Goal: Task Accomplishment & Management: Manage account settings

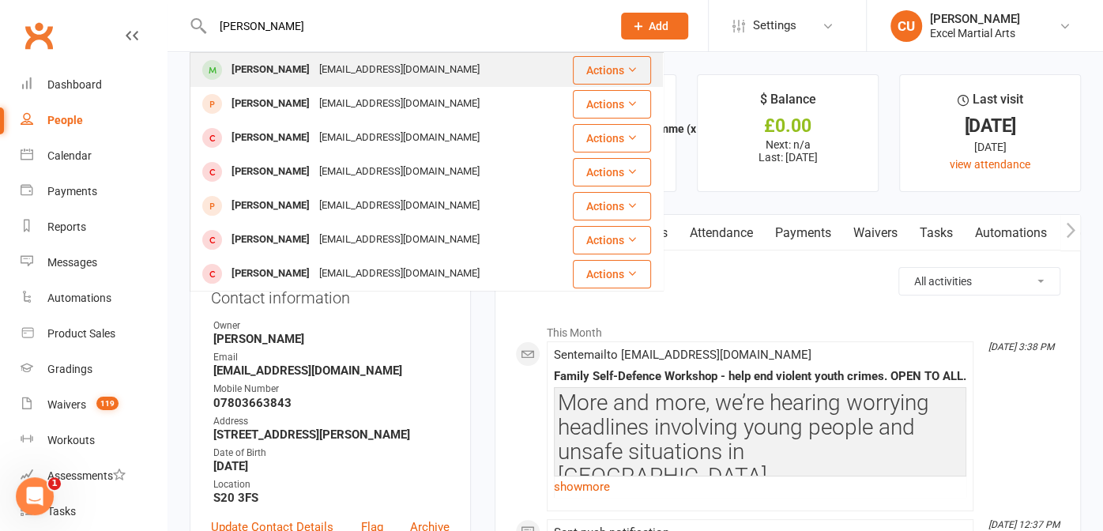
type input "[PERSON_NAME]"
click at [264, 63] on div "[PERSON_NAME]" at bounding box center [271, 69] width 88 height 23
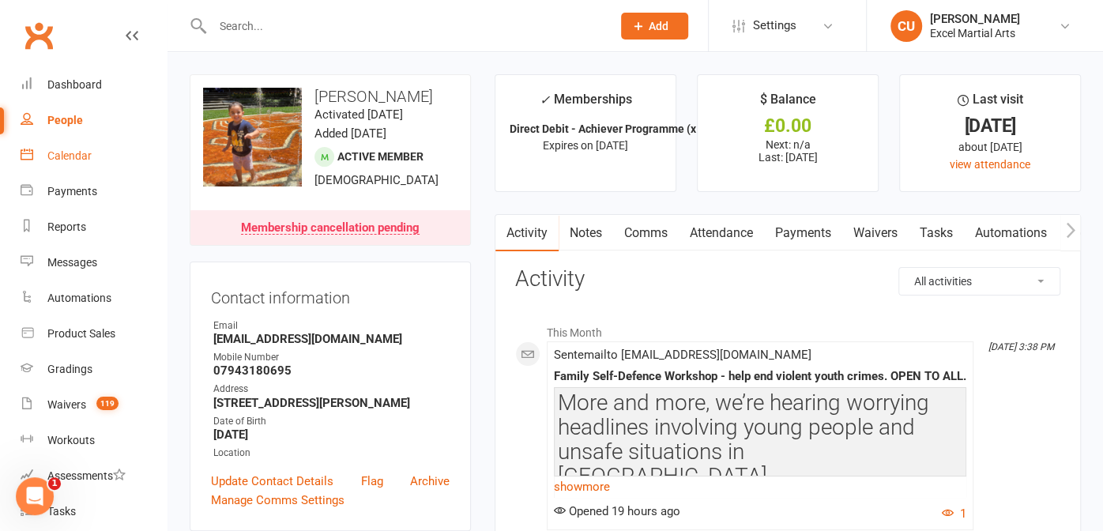
click at [73, 160] on div "Calendar" at bounding box center [69, 155] width 44 height 13
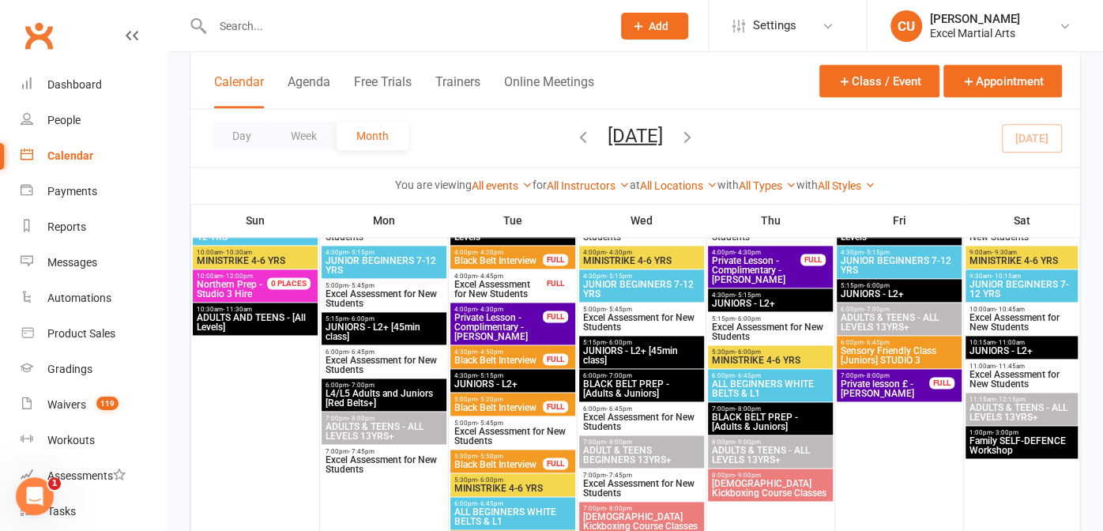
scroll to position [1198, 0]
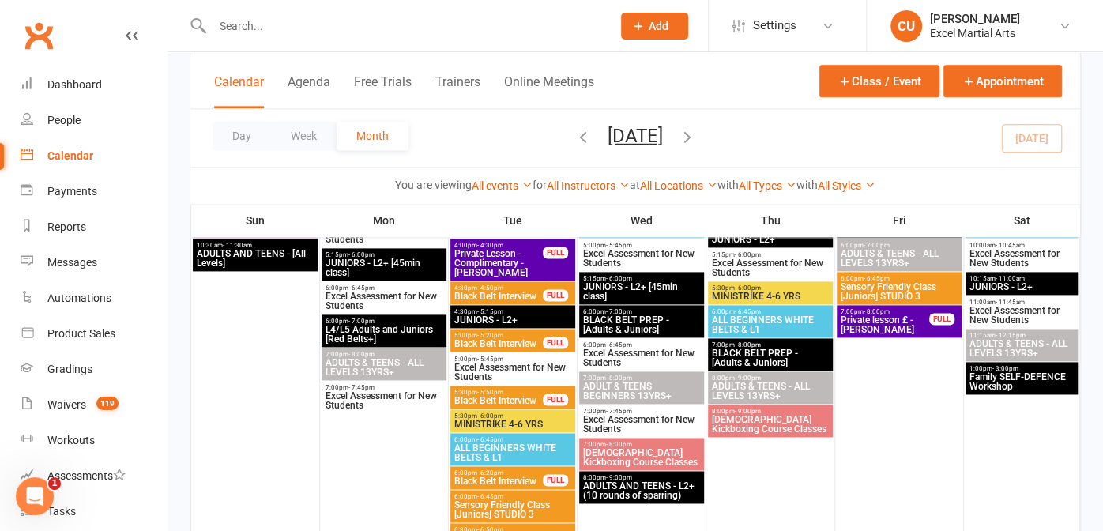
click at [1016, 369] on span "1:00pm - 3:00pm" at bounding box center [1022, 368] width 107 height 7
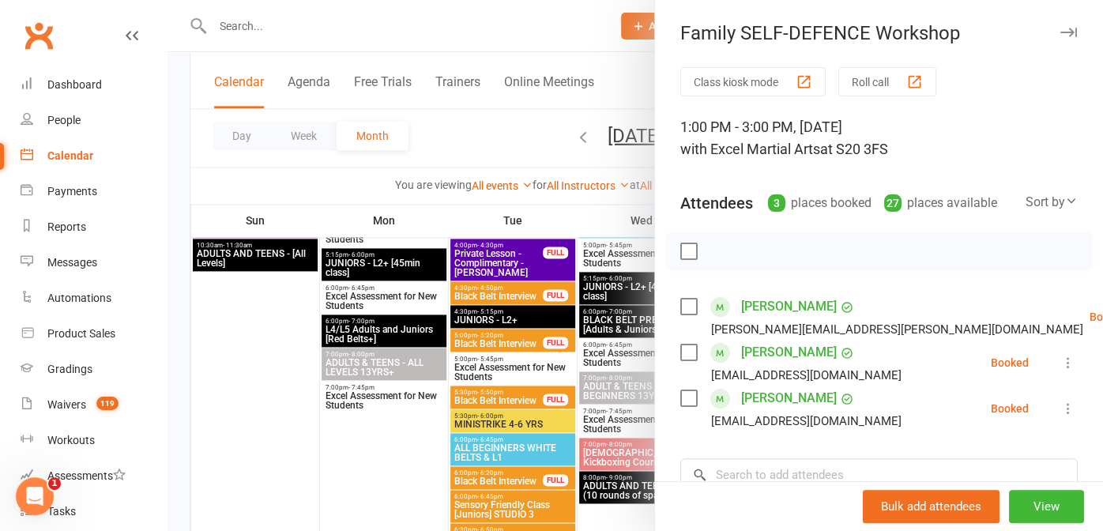
click at [631, 70] on div at bounding box center [634, 265] width 935 height 531
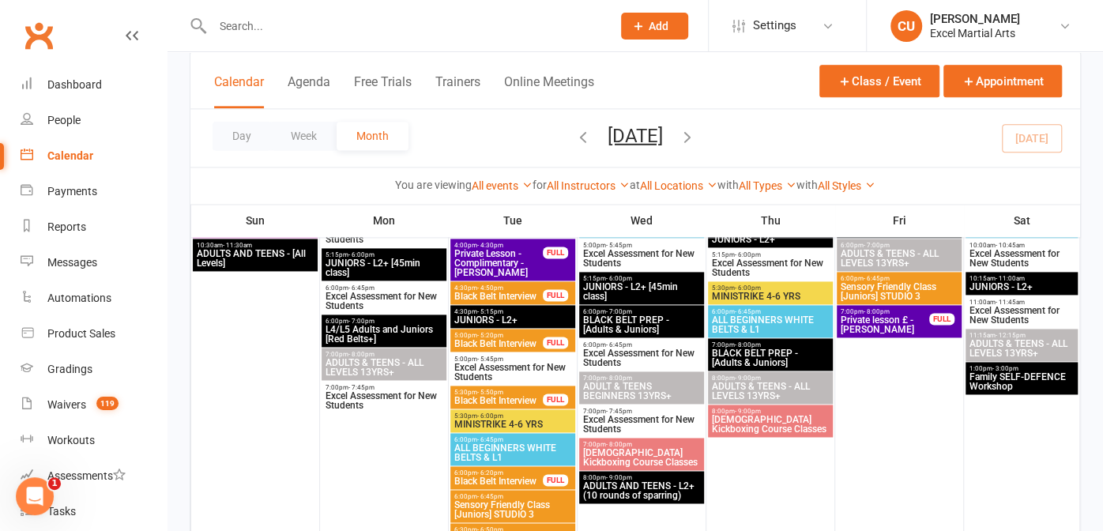
click at [269, 4] on div at bounding box center [395, 25] width 411 height 51
click at [244, 17] on input "text" at bounding box center [404, 26] width 393 height 22
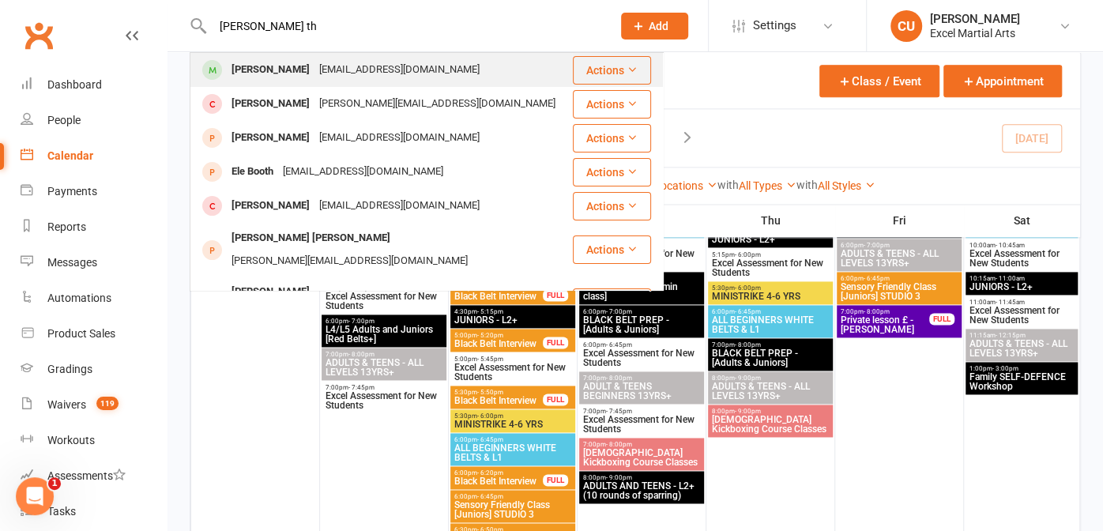
type input "[PERSON_NAME] th"
click at [271, 66] on div "[PERSON_NAME]" at bounding box center [271, 69] width 88 height 23
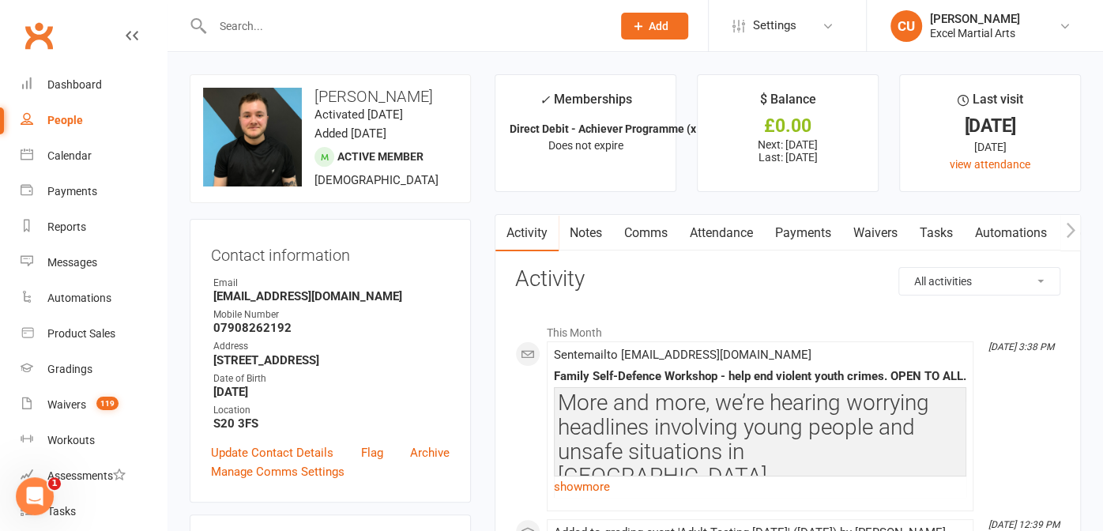
click at [586, 235] on link "Notes" at bounding box center [586, 233] width 55 height 36
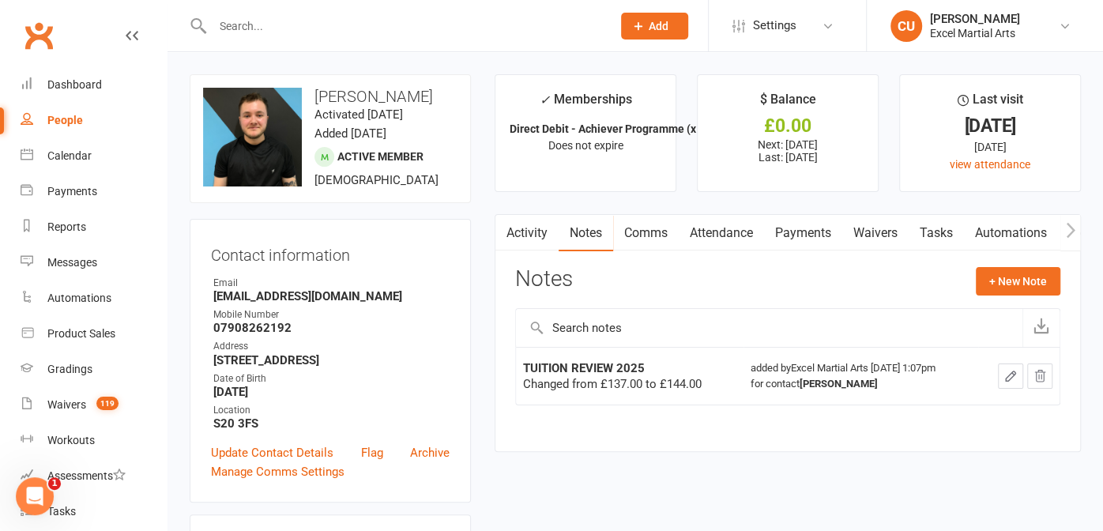
click at [799, 227] on link "Payments" at bounding box center [803, 233] width 78 height 36
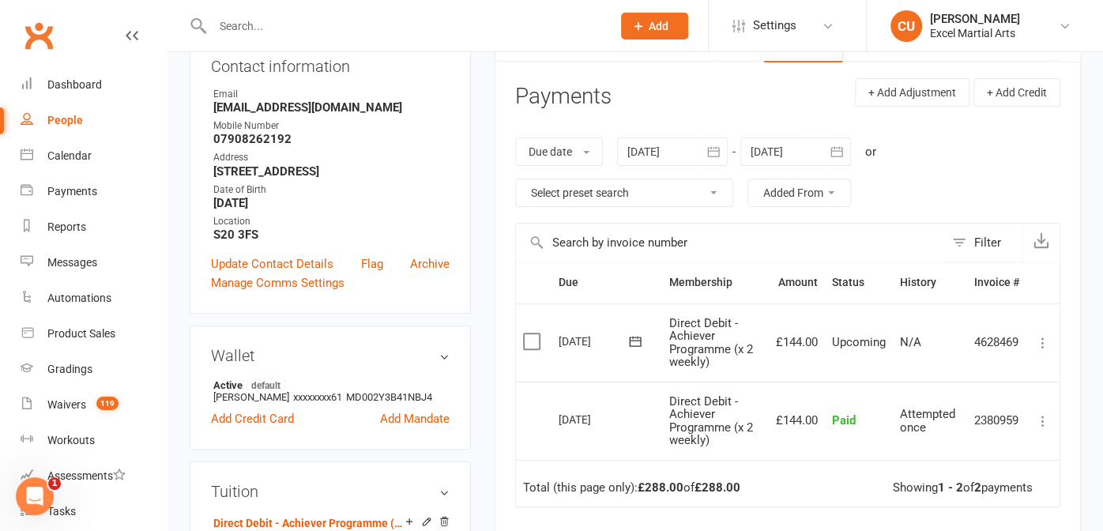
scroll to position [0, 81]
click at [1035, 346] on icon at bounding box center [1043, 343] width 16 height 16
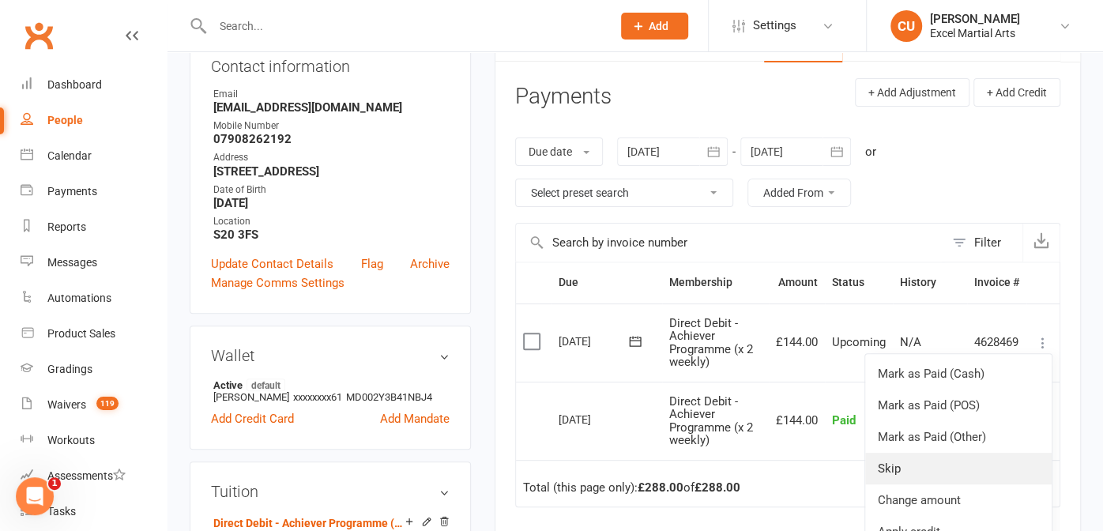
click at [921, 461] on link "Skip" at bounding box center [958, 469] width 186 height 32
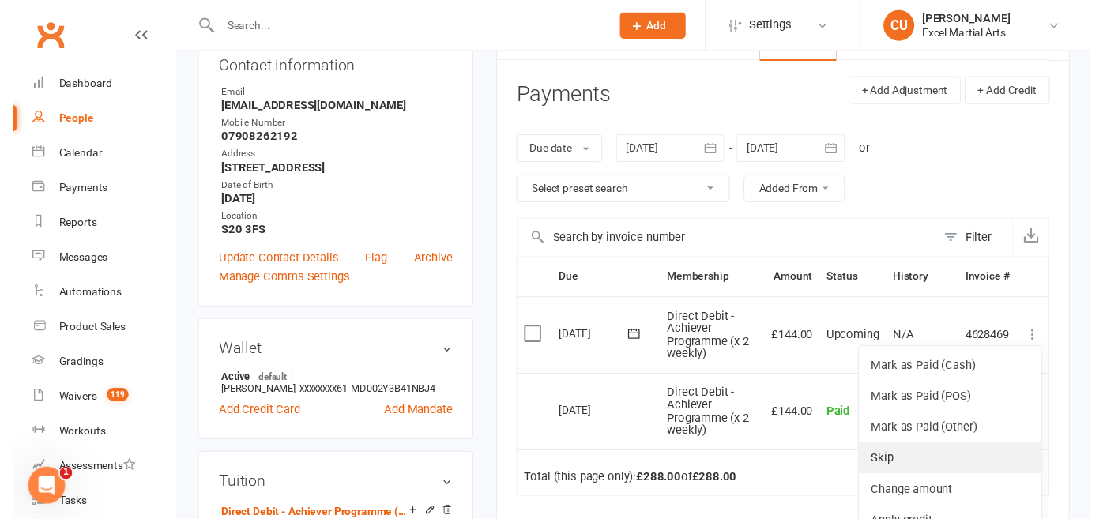
scroll to position [0, 73]
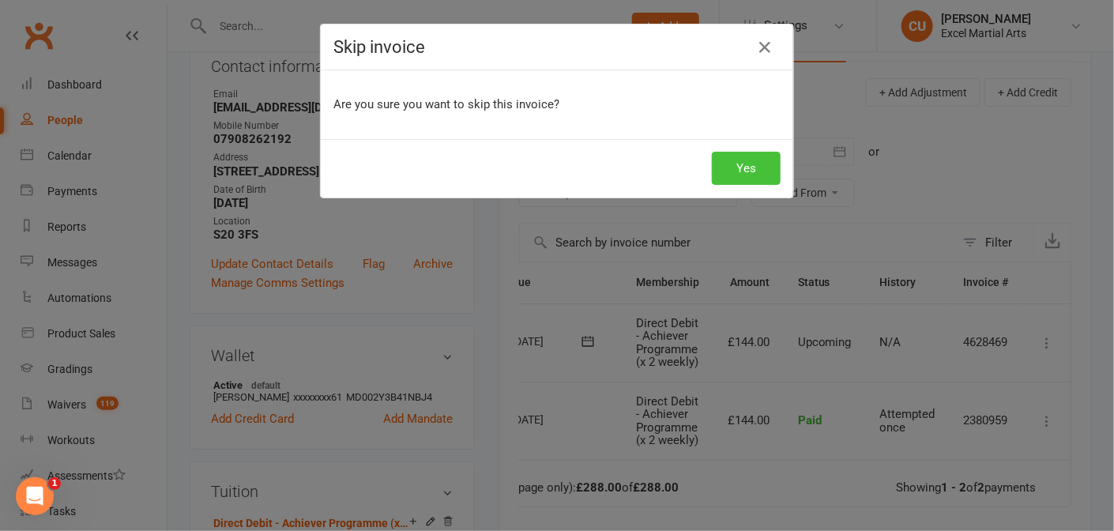
click at [735, 179] on button "Yes" at bounding box center [746, 168] width 69 height 33
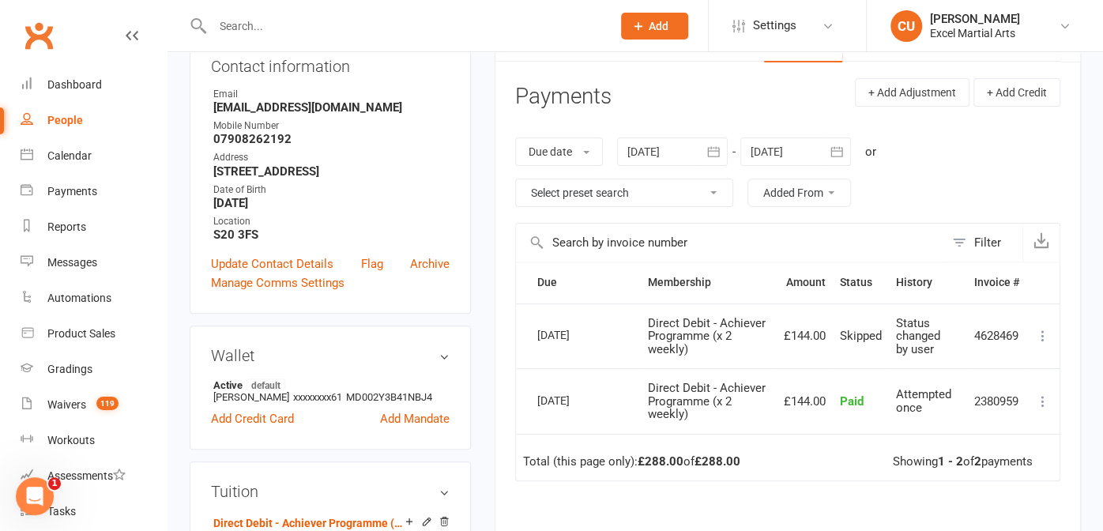
scroll to position [0, 0]
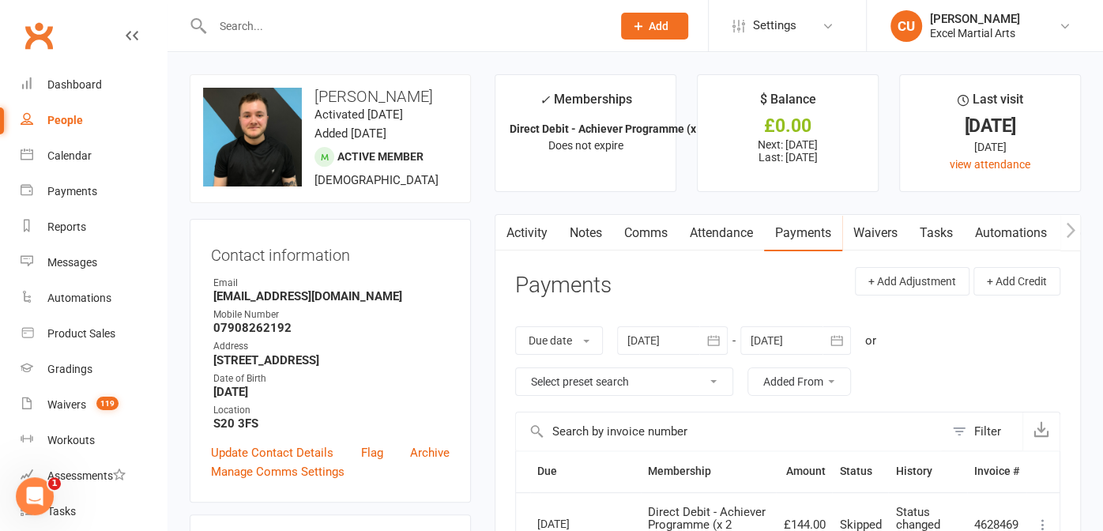
click at [272, 24] on input "text" at bounding box center [404, 26] width 393 height 22
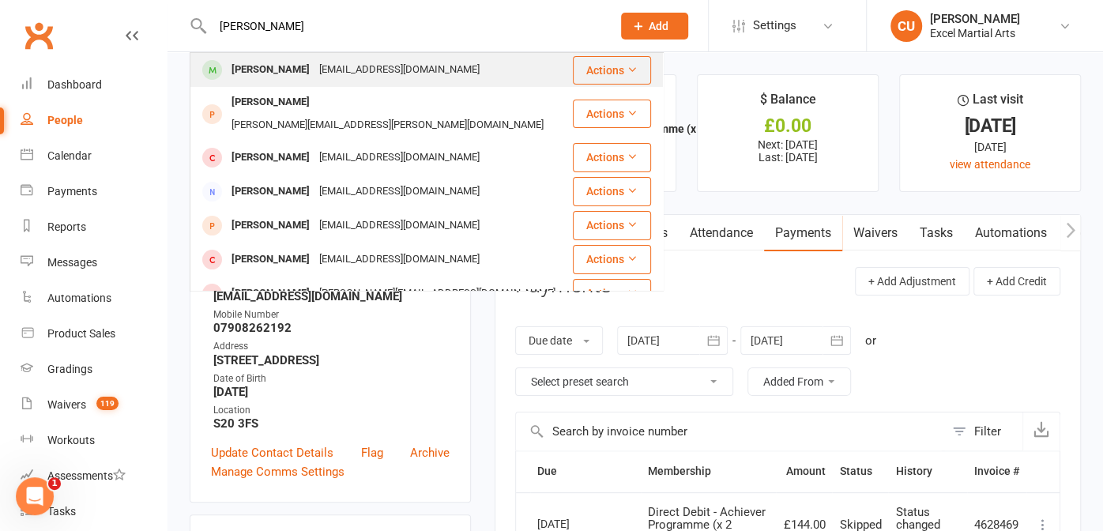
type input "[PERSON_NAME]"
click at [280, 77] on div "[PERSON_NAME]" at bounding box center [271, 69] width 88 height 23
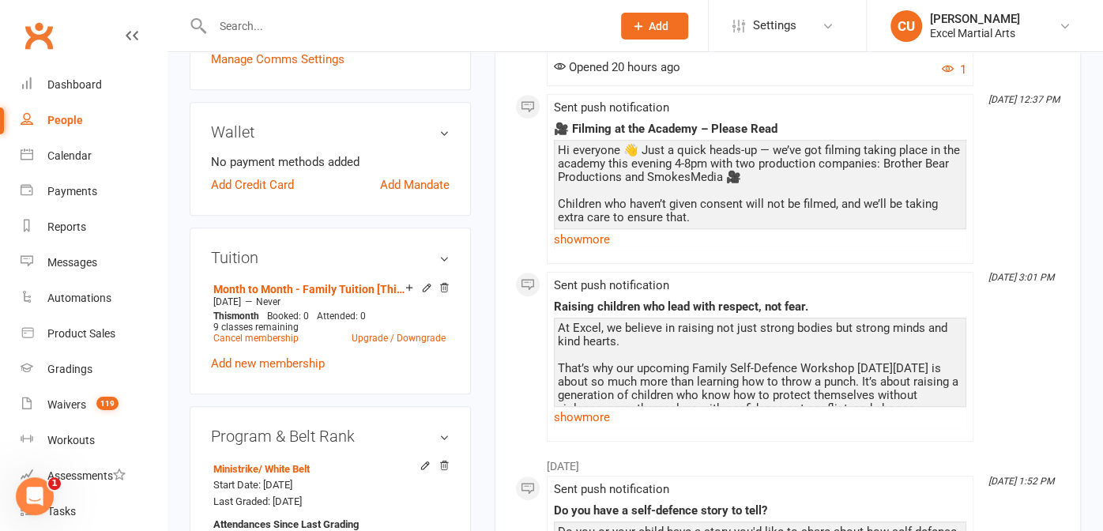
scroll to position [461, 0]
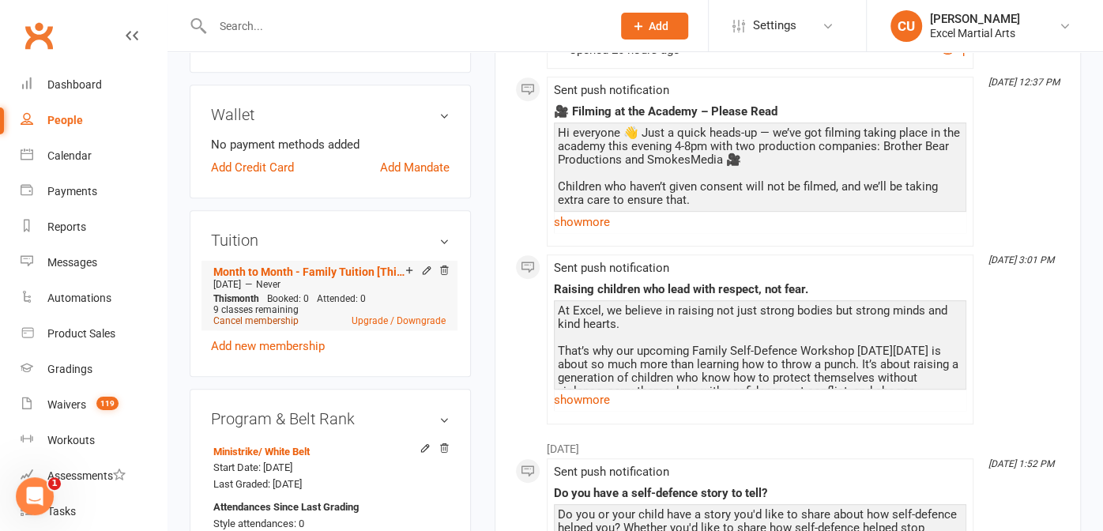
click at [269, 326] on link "Cancel membership" at bounding box center [255, 320] width 85 height 11
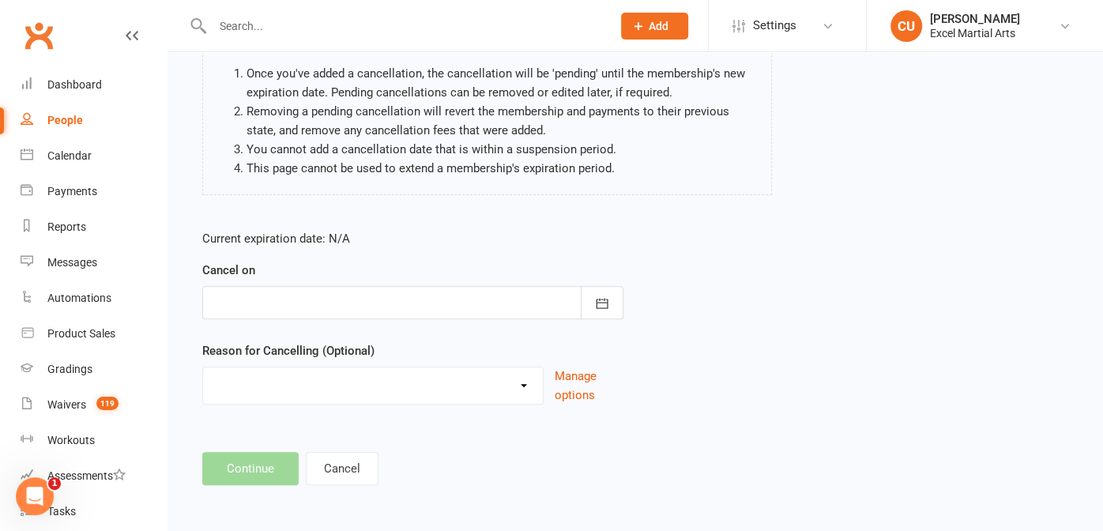
scroll to position [167, 0]
click at [594, 306] on icon "button" at bounding box center [602, 303] width 16 height 16
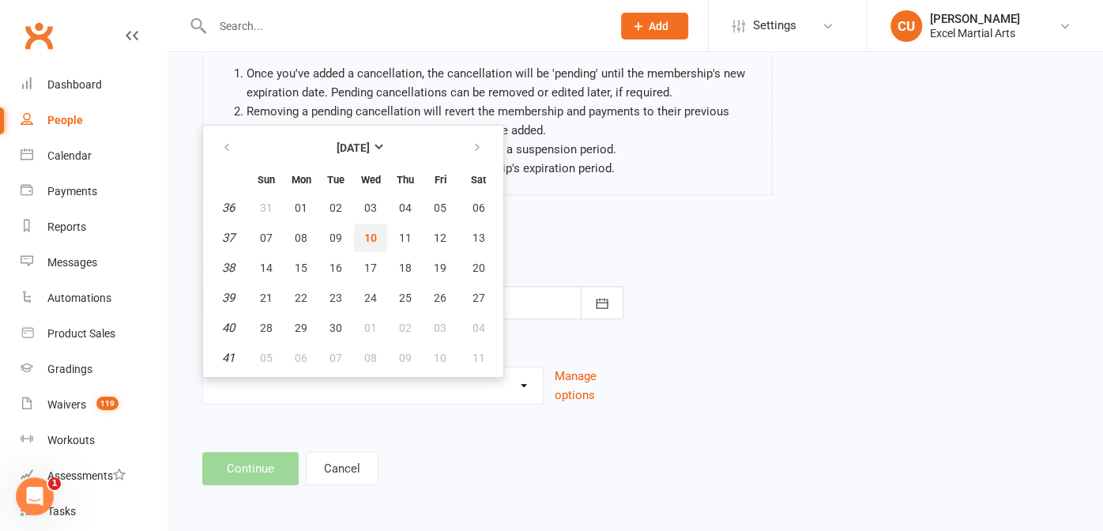
click at [374, 234] on span "10" at bounding box center [370, 237] width 13 height 13
type input "[DATE]"
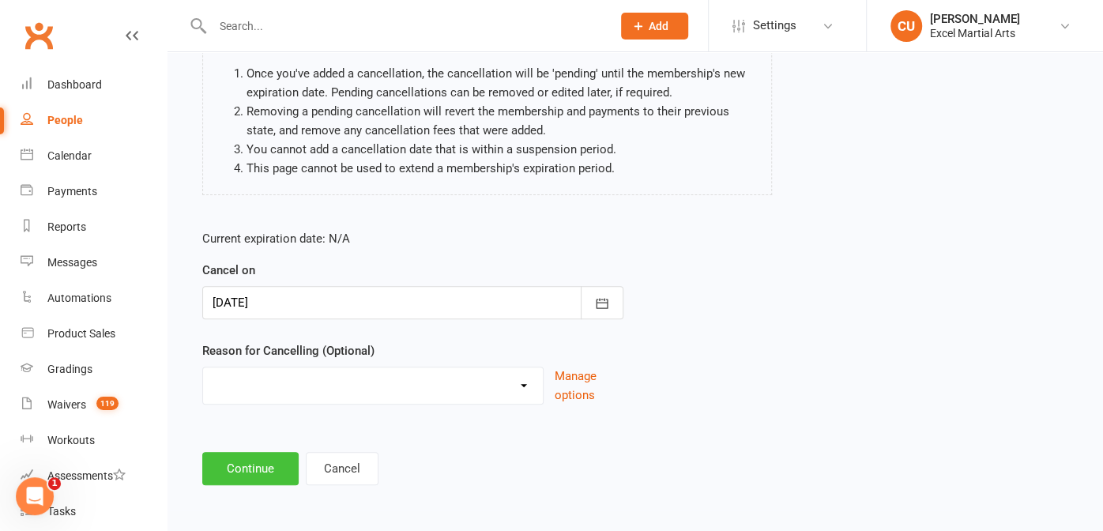
click at [254, 454] on button "Continue" at bounding box center [250, 468] width 96 height 33
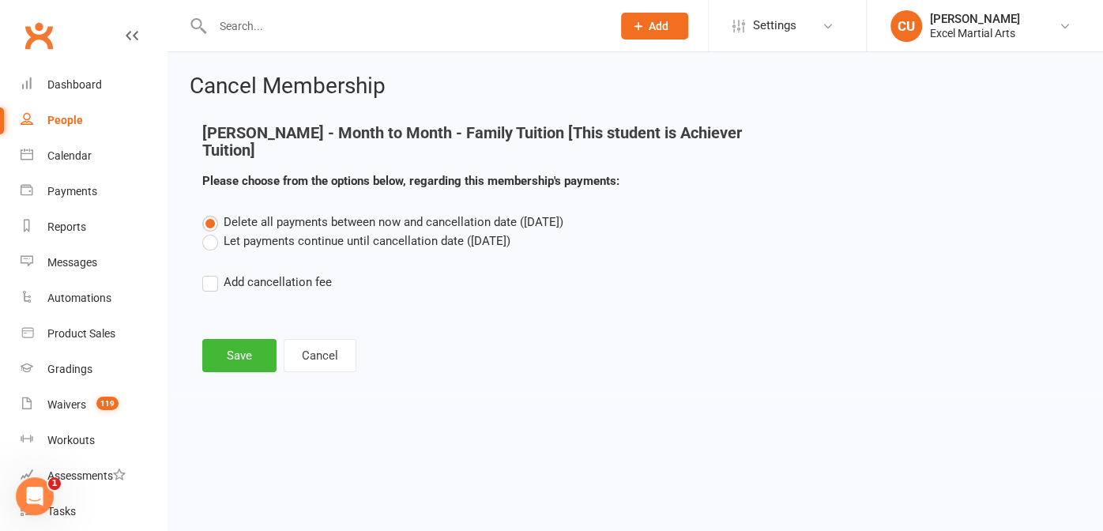
scroll to position [0, 0]
click at [213, 343] on button "Save" at bounding box center [239, 355] width 74 height 33
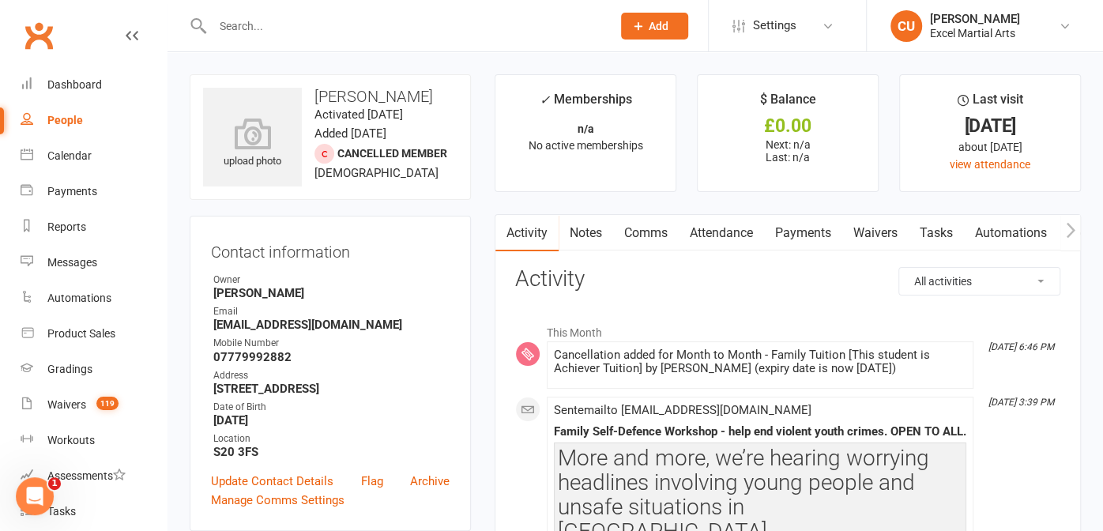
click at [242, 29] on input "text" at bounding box center [404, 26] width 393 height 22
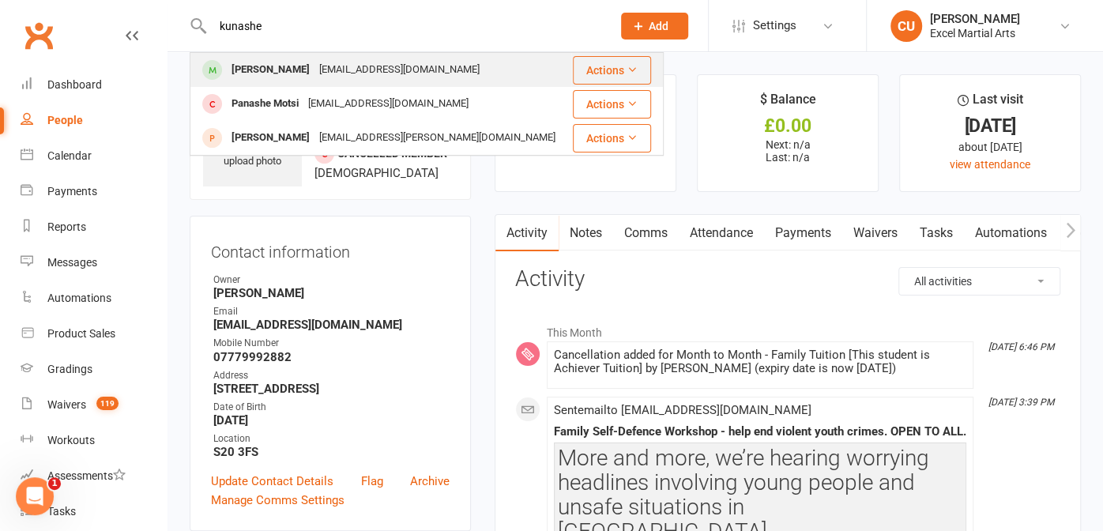
type input "kunashe"
click at [255, 64] on div "[PERSON_NAME]" at bounding box center [271, 69] width 88 height 23
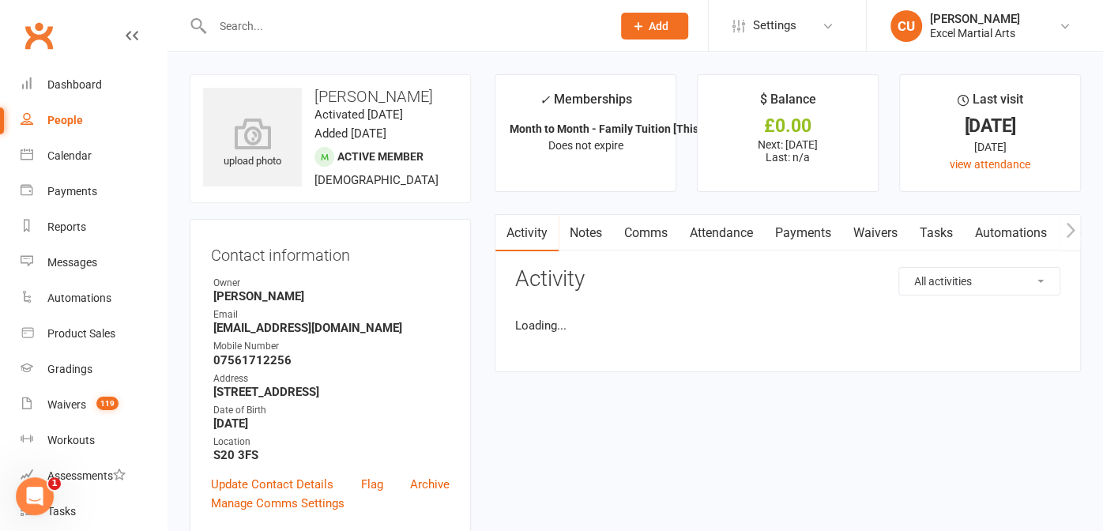
click at [582, 235] on link "Notes" at bounding box center [586, 233] width 55 height 36
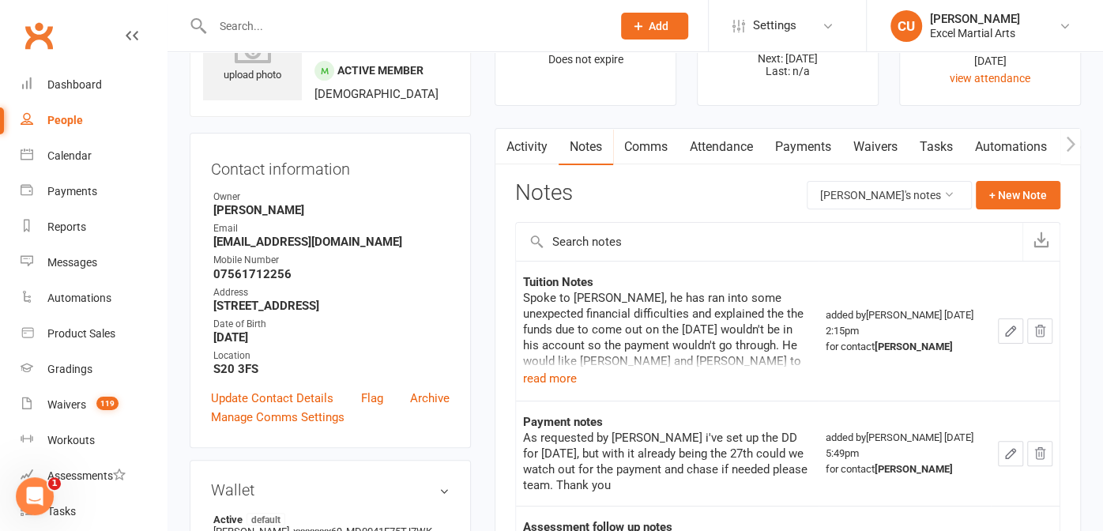
scroll to position [87, 0]
click at [573, 376] on button "read more" at bounding box center [550, 377] width 54 height 19
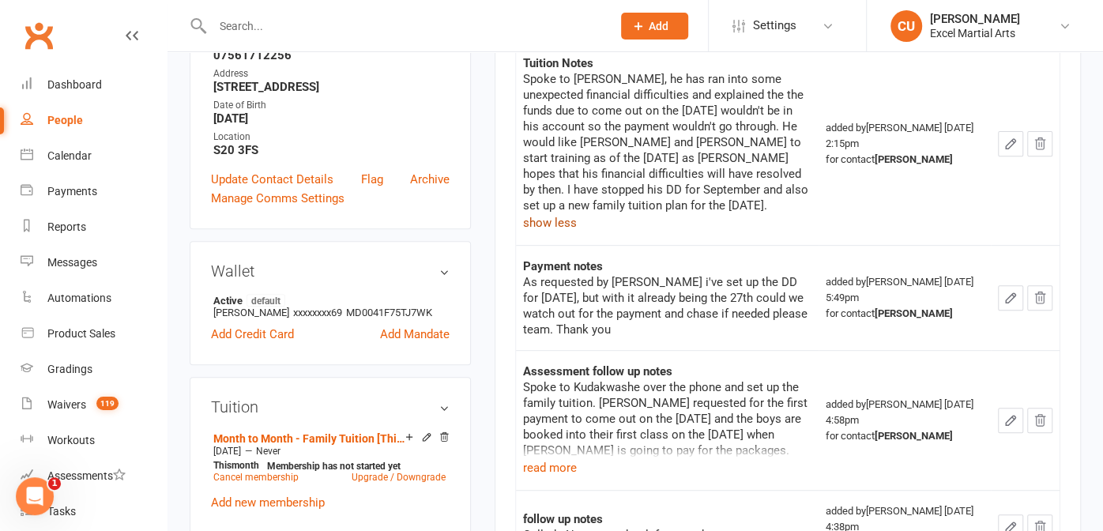
scroll to position [0, 0]
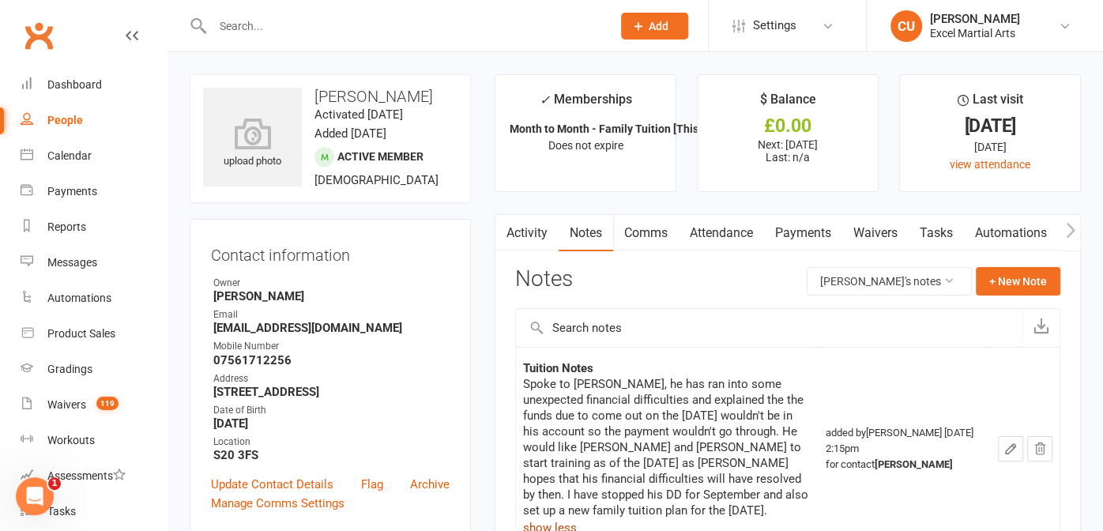
click at [784, 230] on link "Payments" at bounding box center [803, 233] width 78 height 36
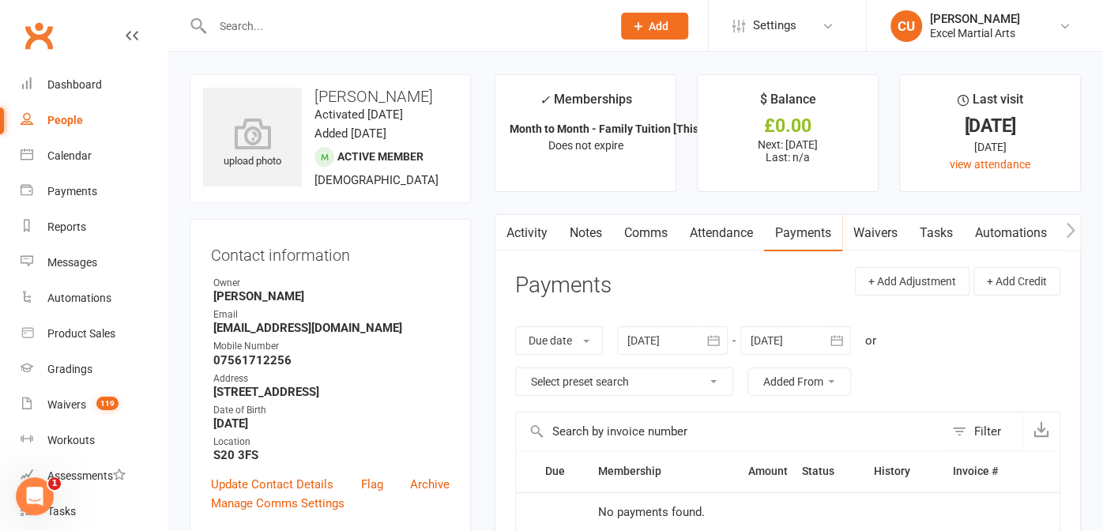
click at [314, 34] on input "text" at bounding box center [404, 26] width 393 height 22
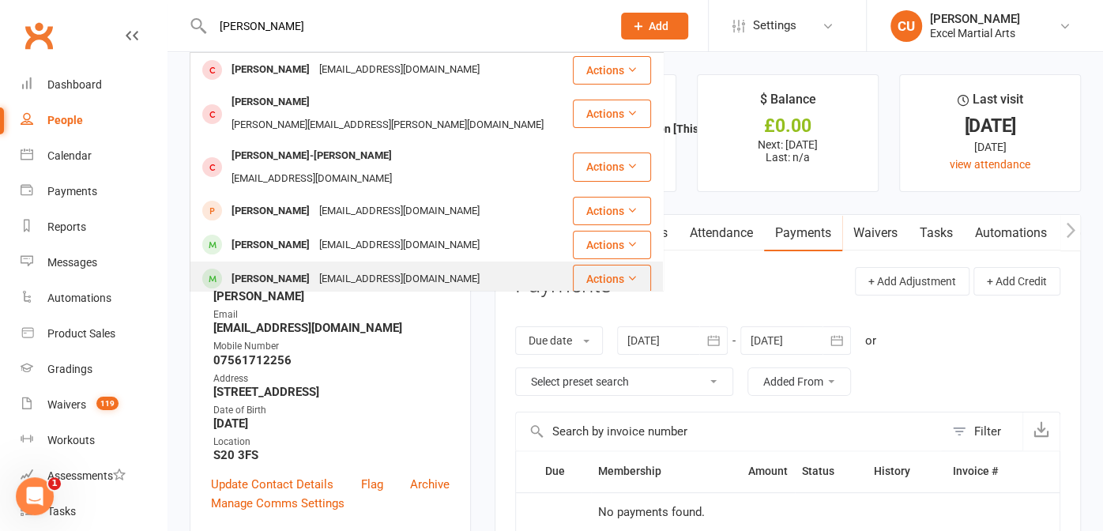
type input "[PERSON_NAME]"
click at [251, 268] on div "[PERSON_NAME]" at bounding box center [271, 279] width 88 height 23
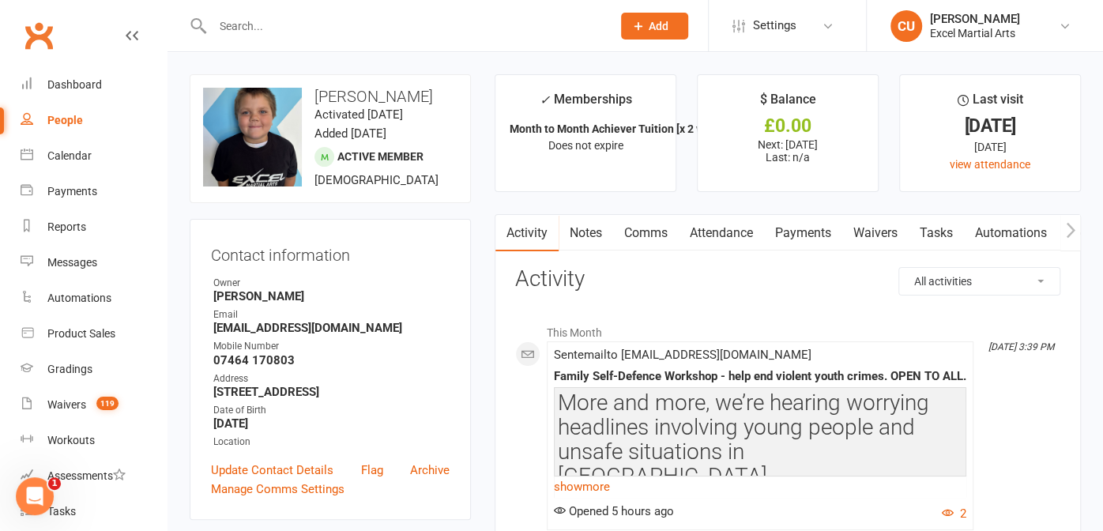
click at [588, 237] on link "Notes" at bounding box center [586, 233] width 55 height 36
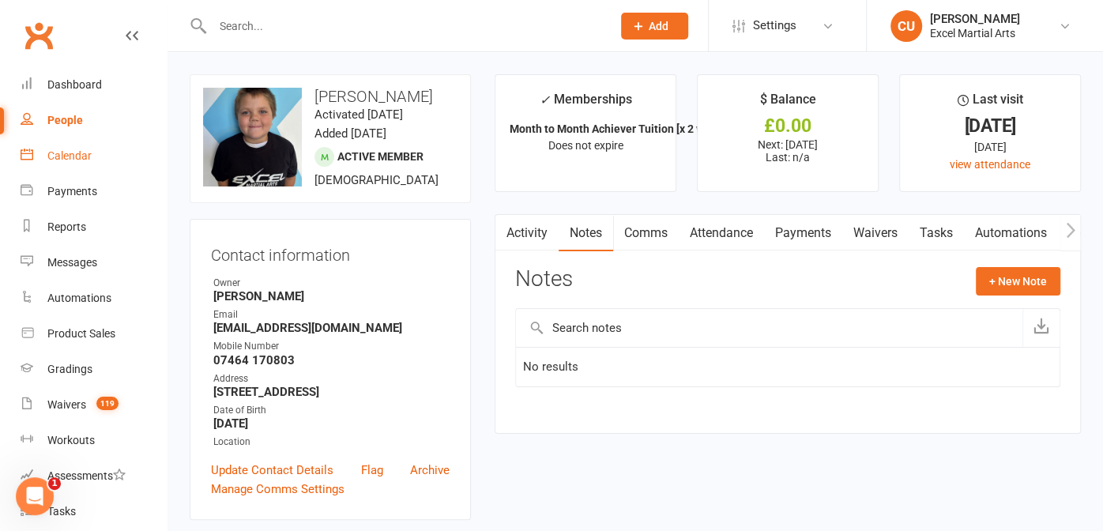
click at [90, 164] on link "Calendar" at bounding box center [94, 156] width 146 height 36
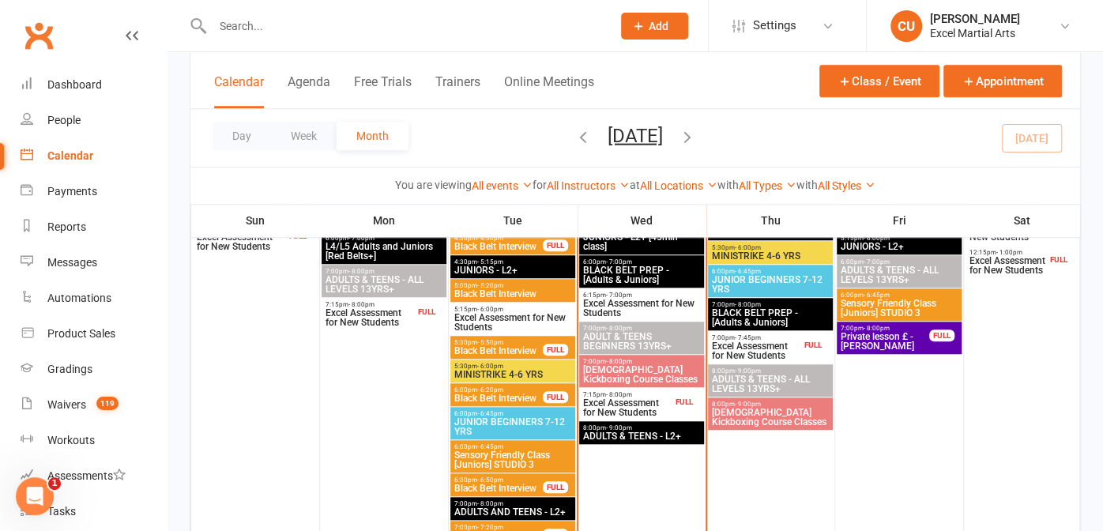
scroll to position [673, 0]
click at [598, 365] on span "[DEMOGRAPHIC_DATA] Kickboxing Course Classes" at bounding box center [641, 374] width 118 height 19
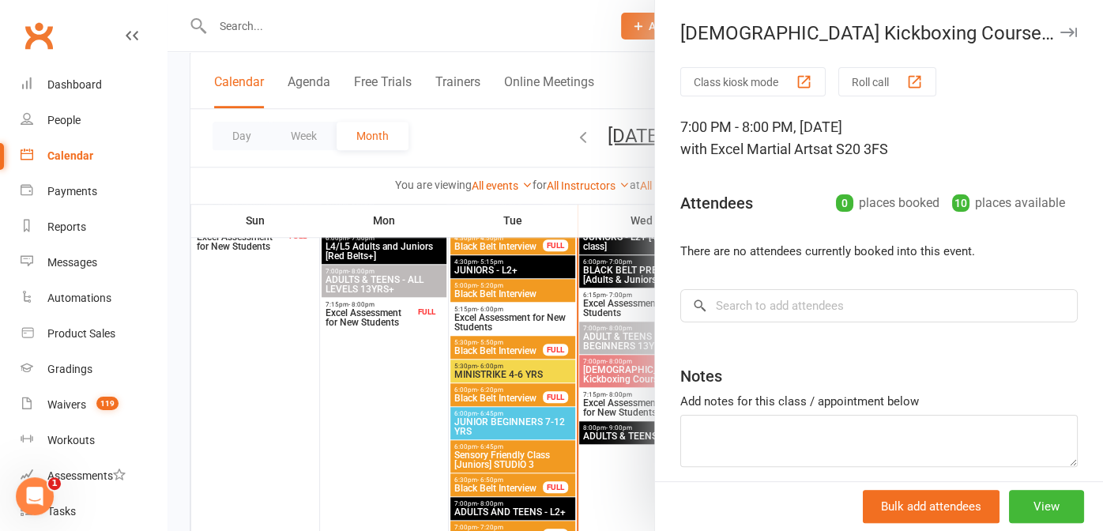
click at [598, 363] on div at bounding box center [634, 265] width 935 height 531
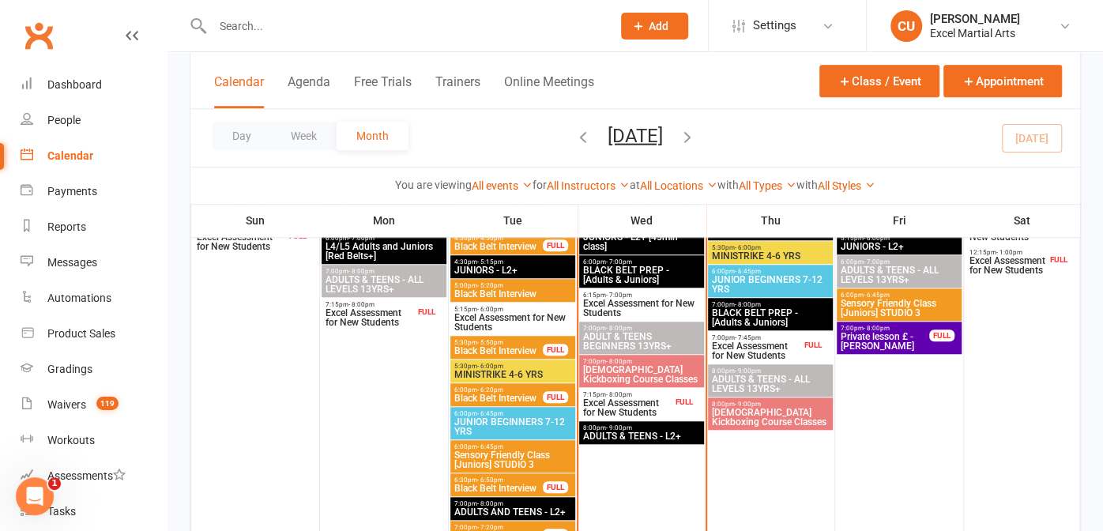
click at [611, 332] on span "ADULT & TEENS BEGINNERS 13YRS+" at bounding box center [641, 341] width 118 height 19
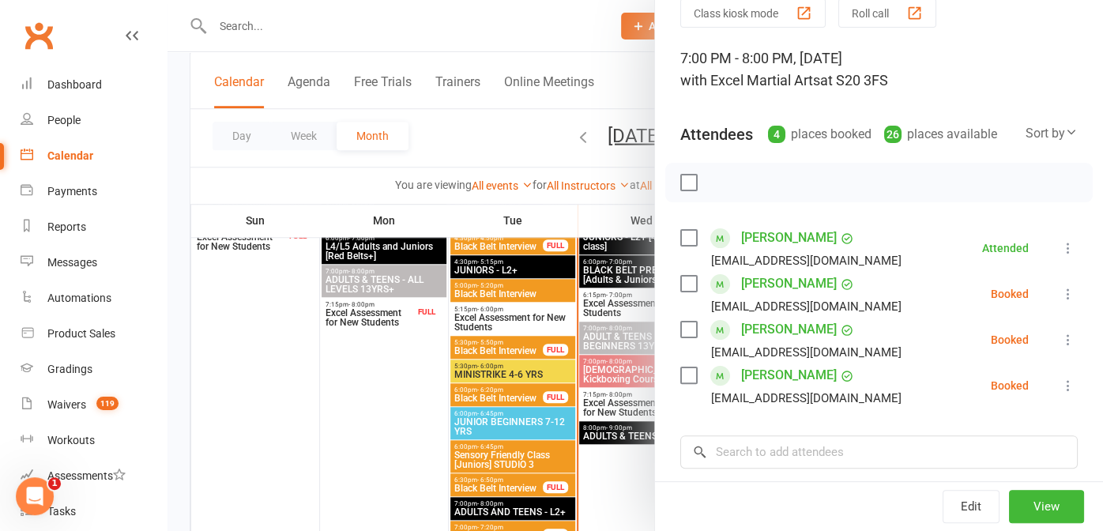
scroll to position [0, 0]
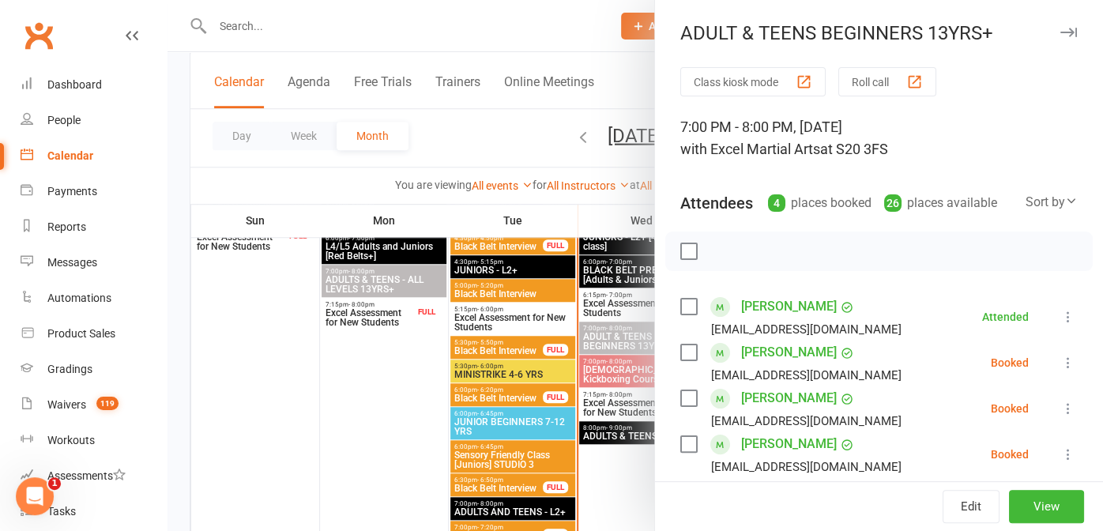
click at [633, 85] on div at bounding box center [634, 265] width 935 height 531
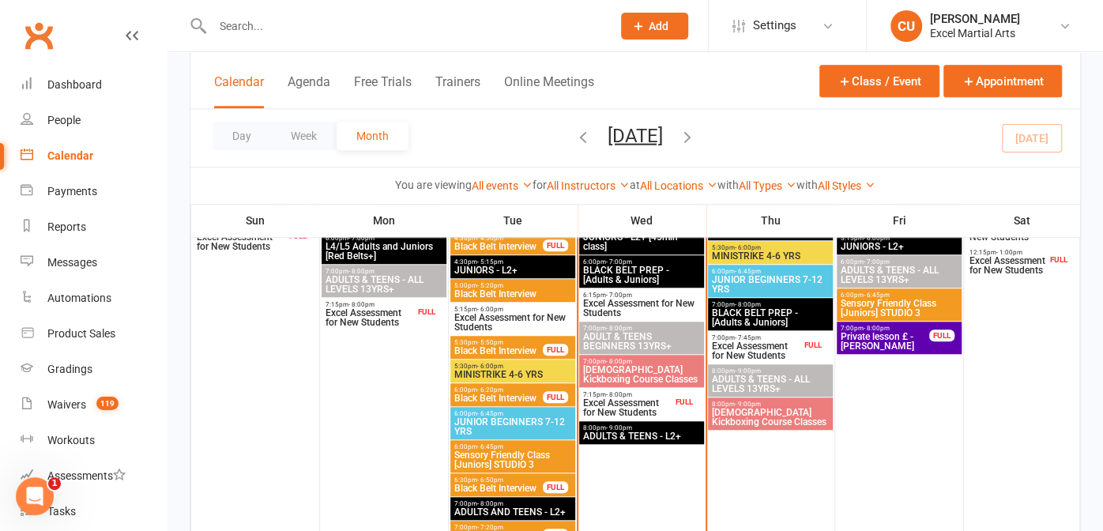
click at [633, 85] on div "Calendar Agenda Free Trials Trainers Online Meetings Class / Event Appointment" at bounding box center [635, 80] width 890 height 57
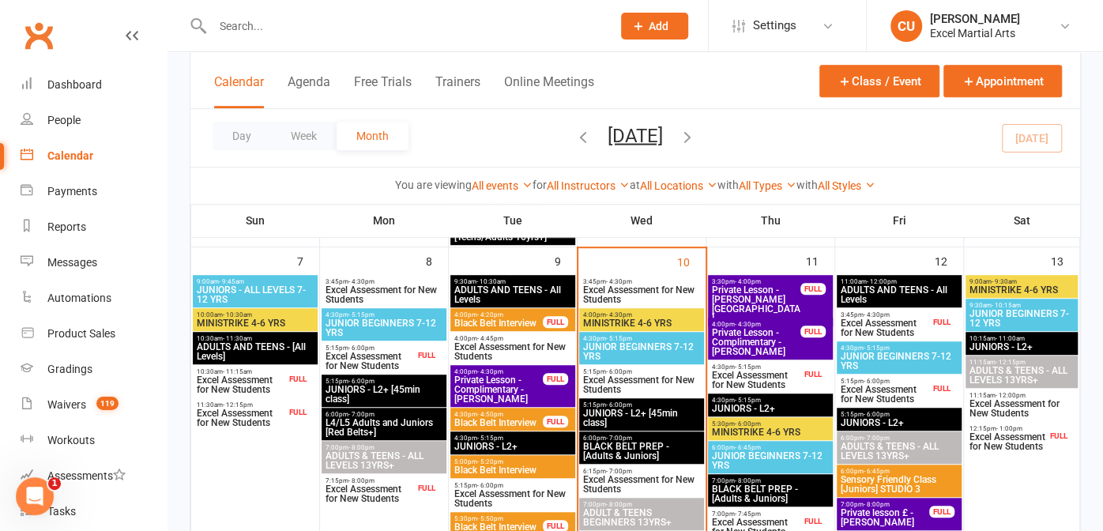
scroll to position [495, 0]
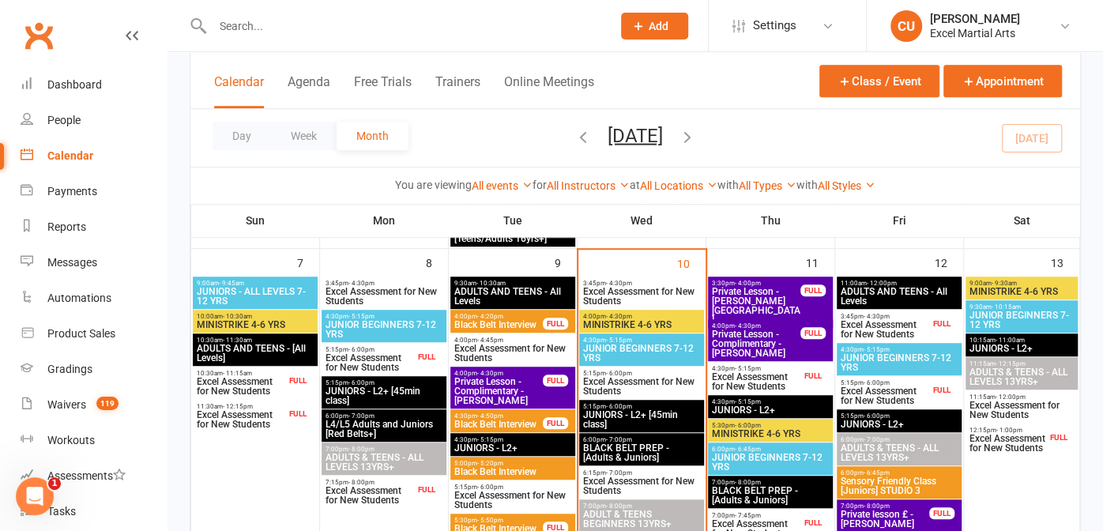
click at [747, 217] on th "Thu" at bounding box center [770, 220] width 129 height 33
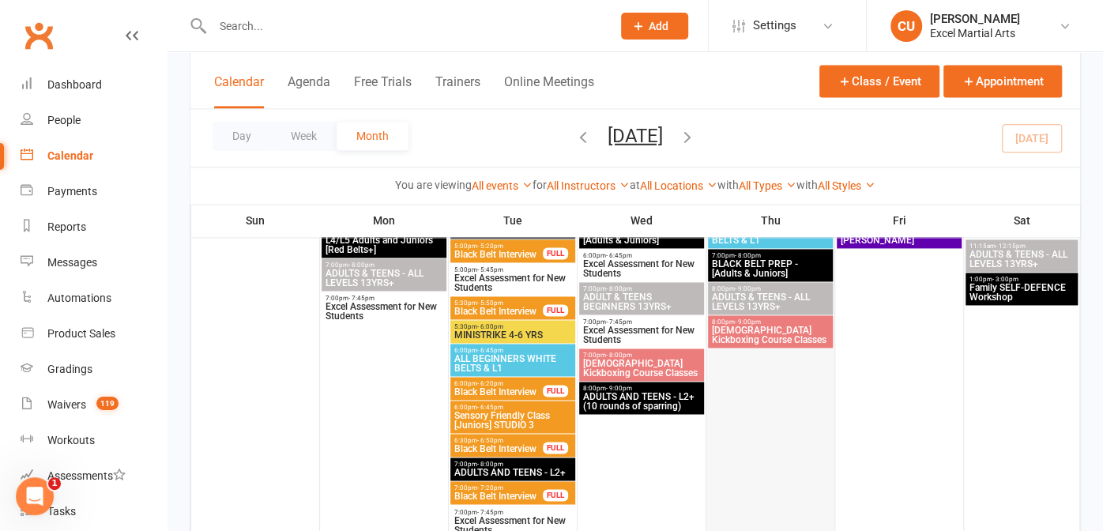
scroll to position [1286, 0]
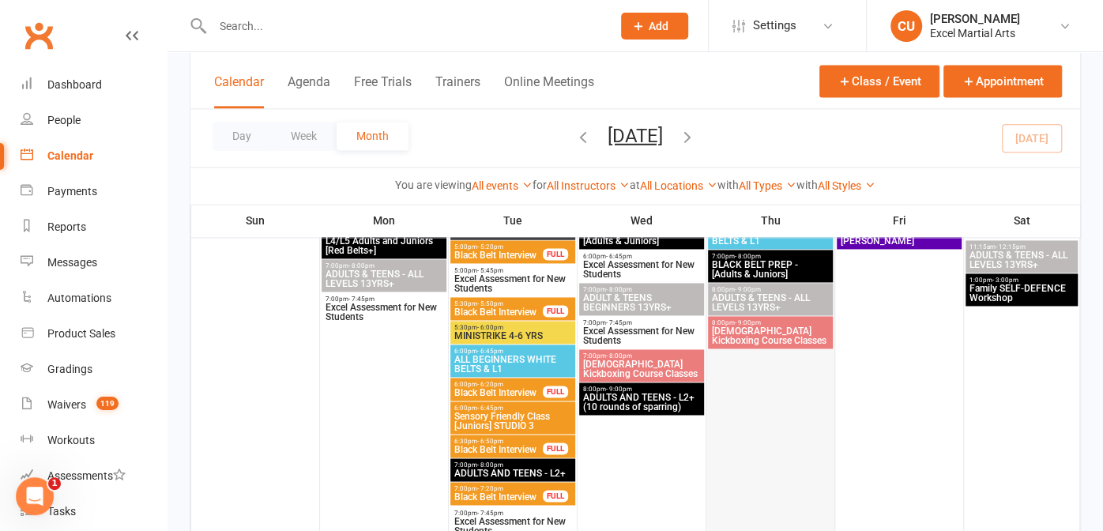
click at [794, 392] on div at bounding box center [770, 333] width 125 height 545
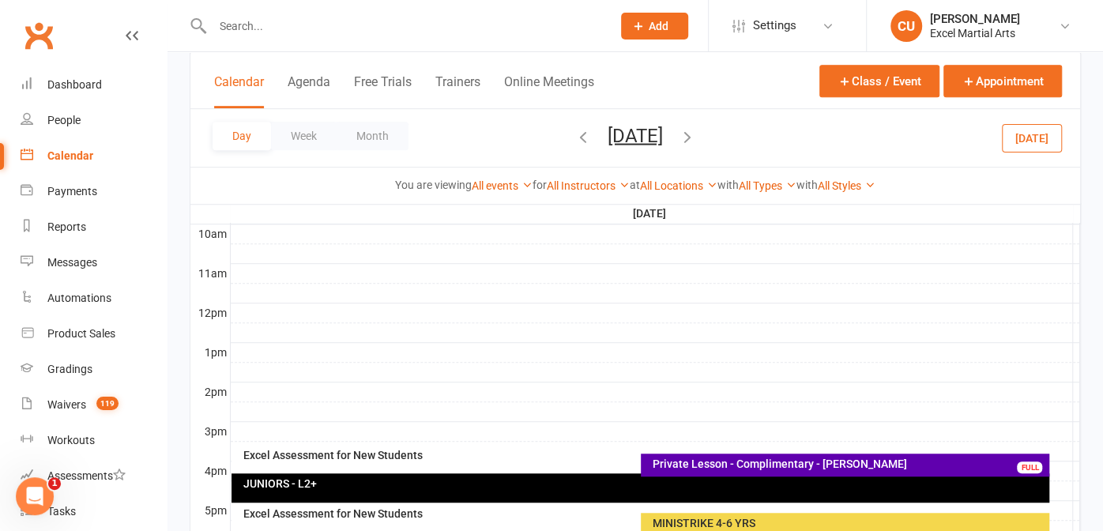
scroll to position [0, 0]
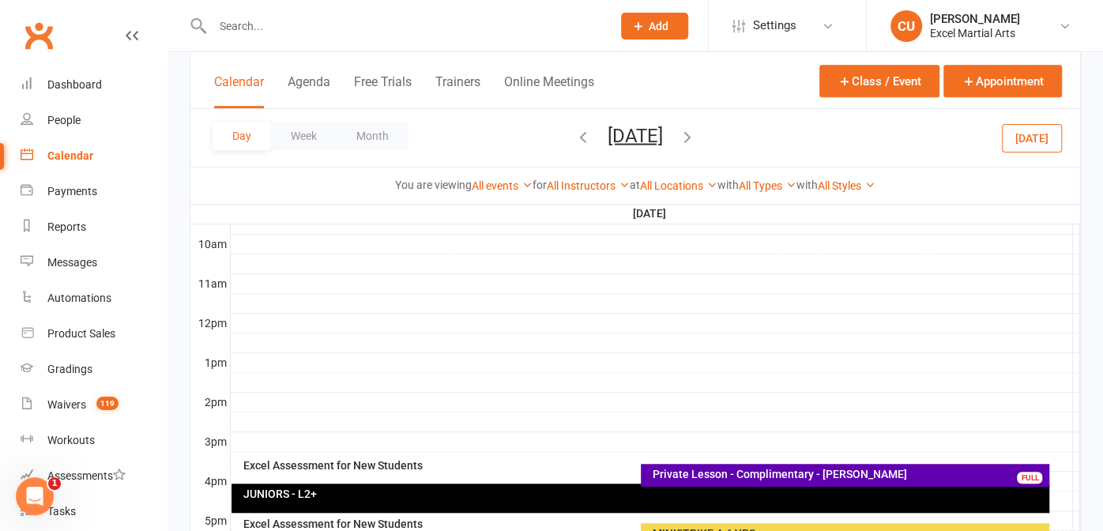
click at [271, 24] on input "text" at bounding box center [404, 26] width 393 height 22
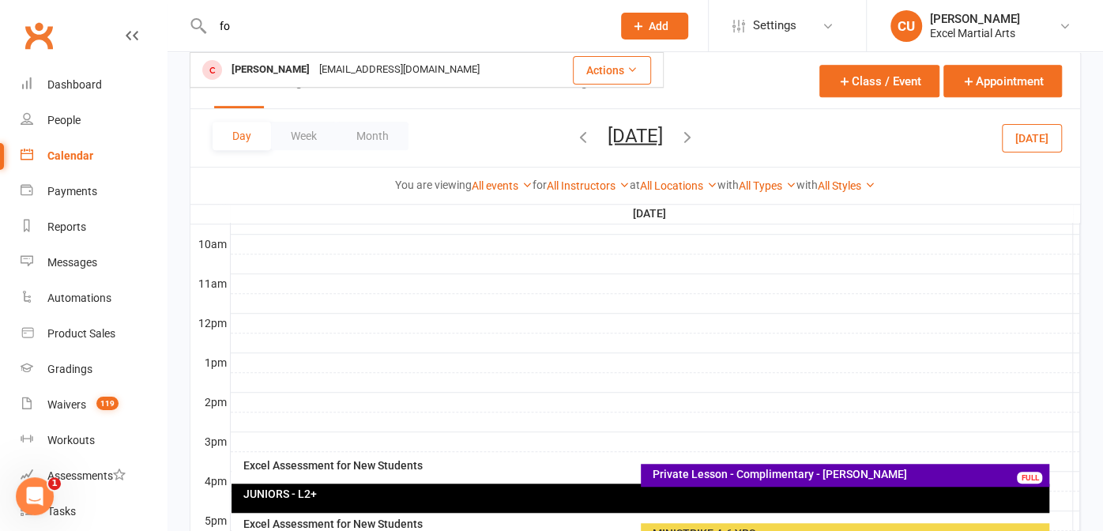
type input "f"
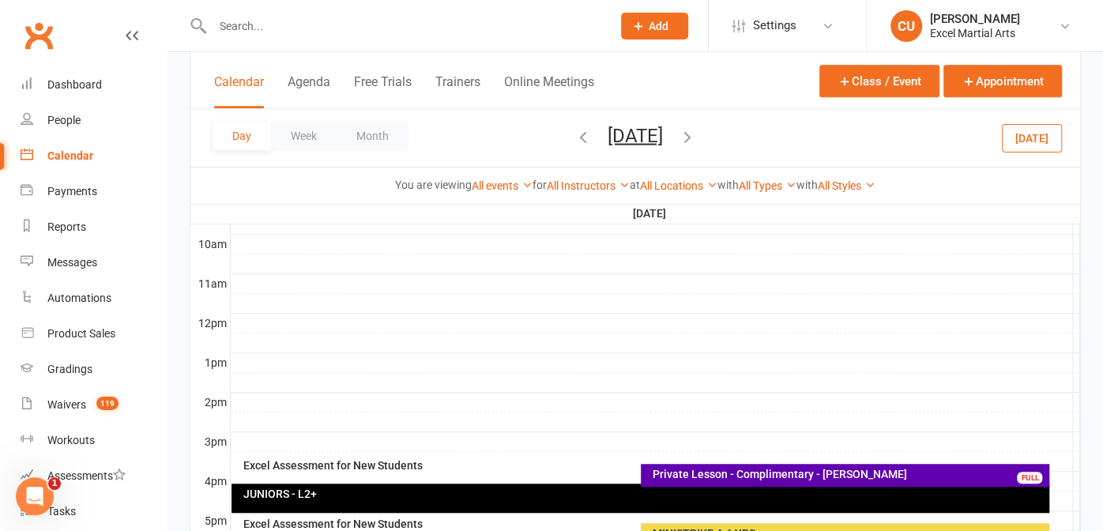
click at [87, 152] on div "Calendar" at bounding box center [70, 155] width 46 height 13
click at [360, 135] on button "Month" at bounding box center [373, 136] width 72 height 28
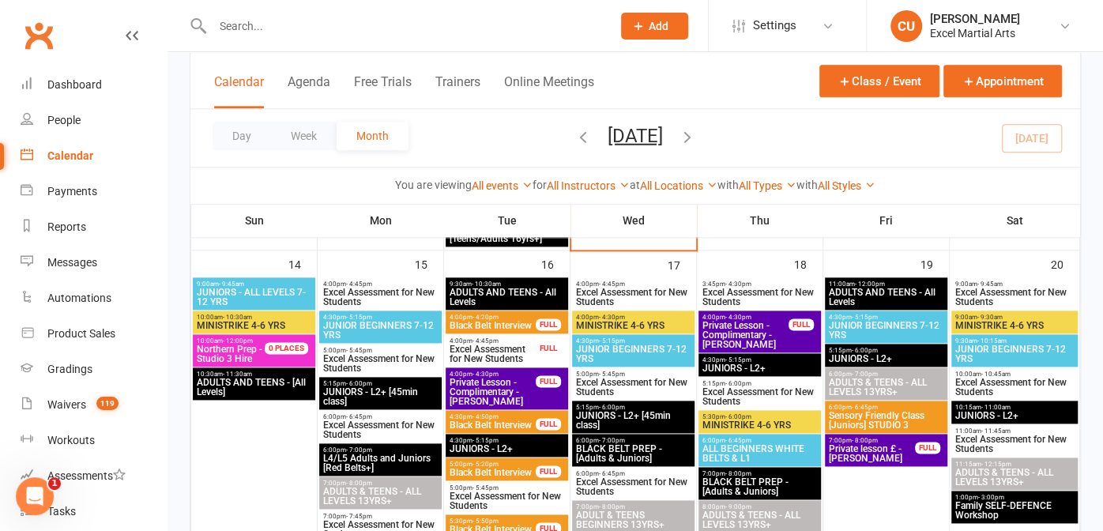
scroll to position [1274, 0]
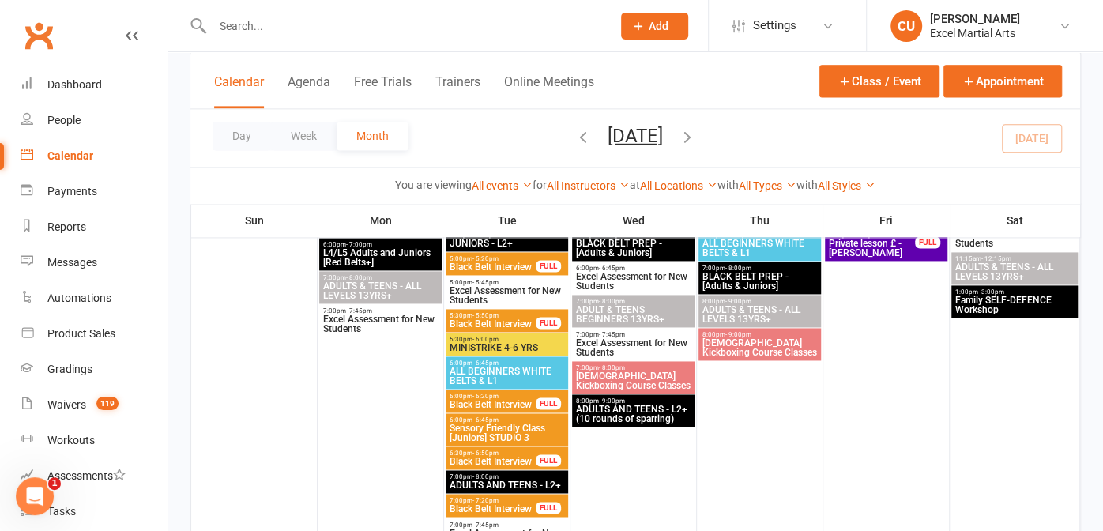
click at [664, 383] on span "[DEMOGRAPHIC_DATA] Kickboxing Course Classes" at bounding box center [633, 380] width 116 height 19
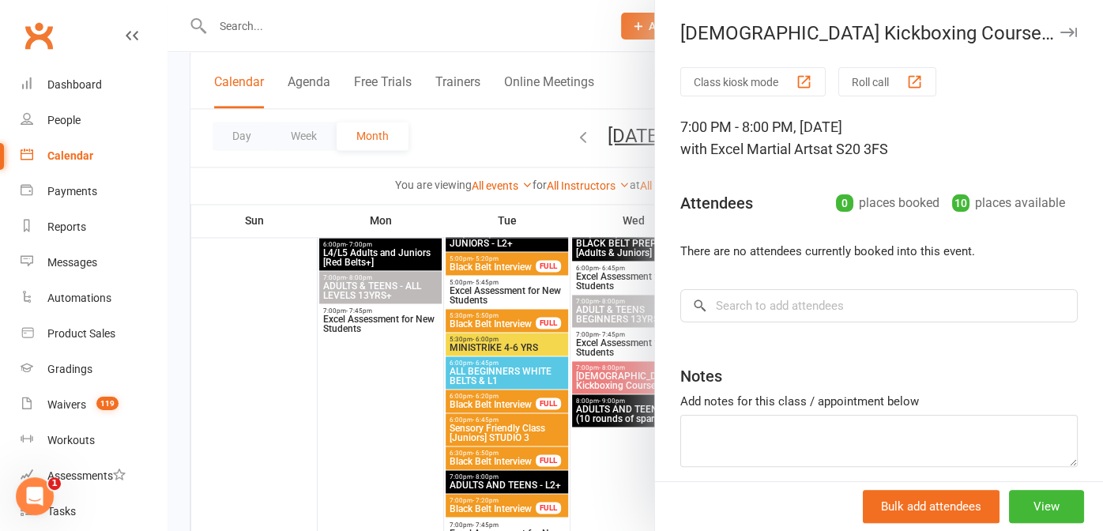
click at [638, 95] on div at bounding box center [634, 265] width 935 height 531
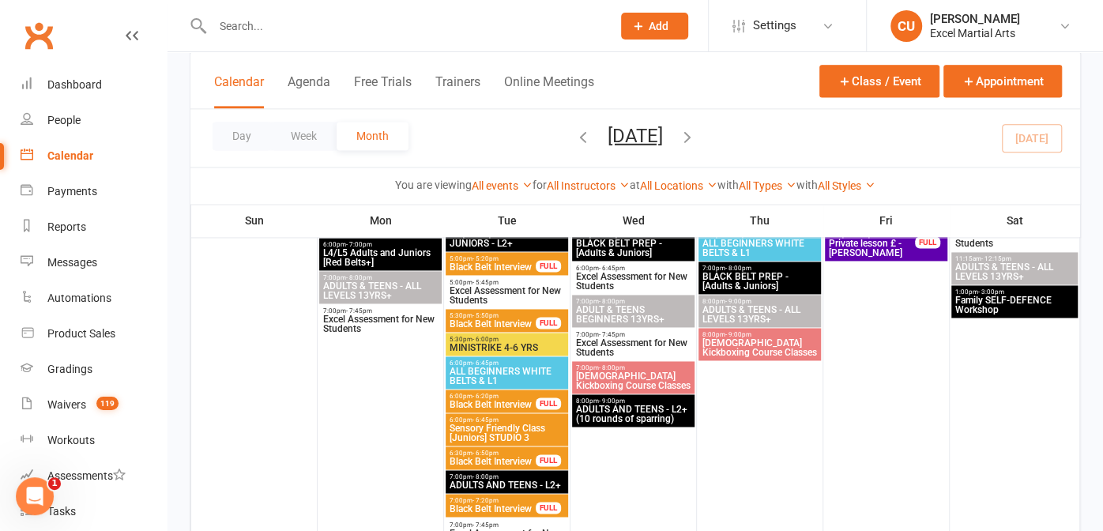
click at [729, 346] on span "[DEMOGRAPHIC_DATA] Kickboxing Course Classes" at bounding box center [760, 347] width 116 height 19
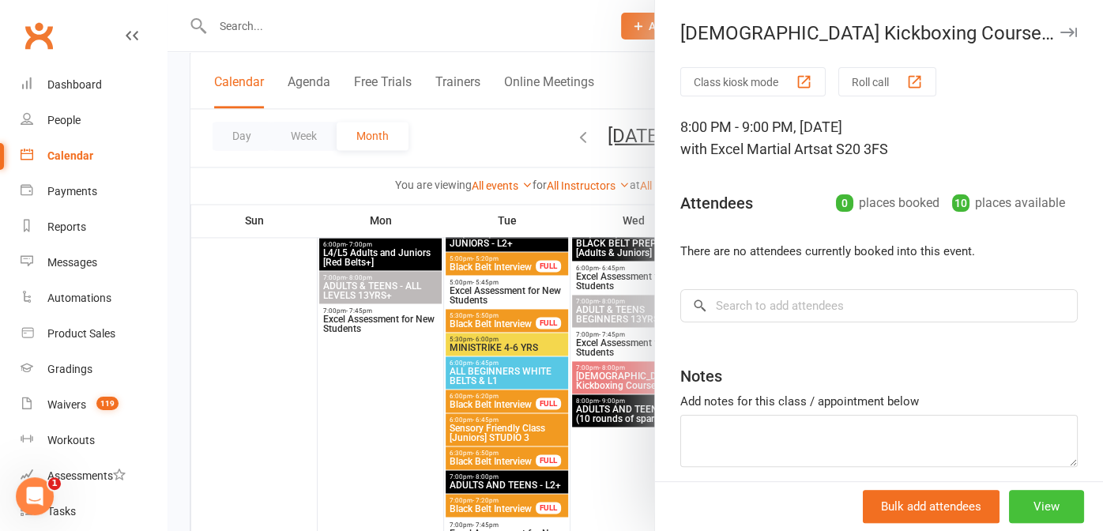
click at [1009, 492] on button "View" at bounding box center [1046, 506] width 75 height 33
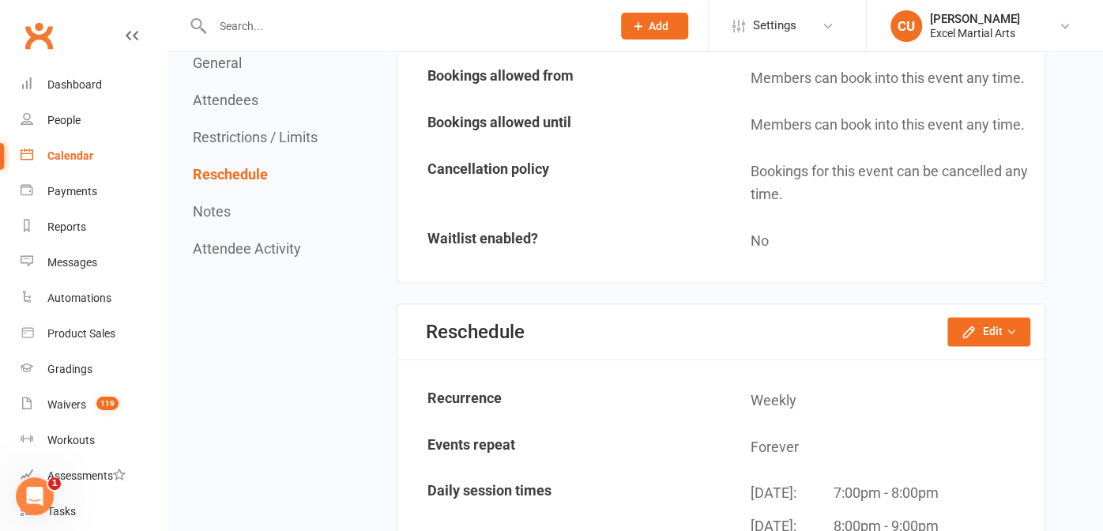
scroll to position [1292, 0]
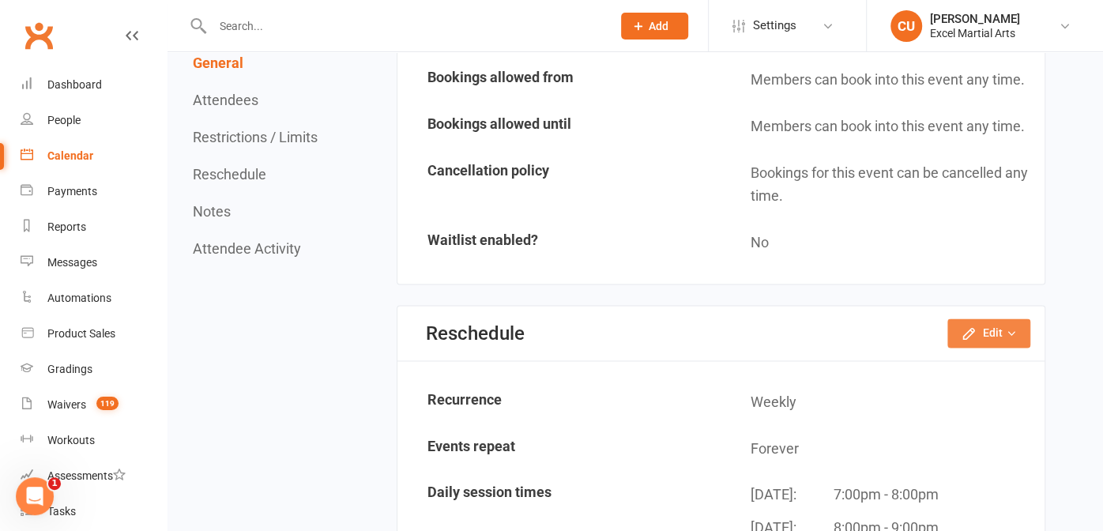
click at [978, 318] on button "Edit" at bounding box center [988, 332] width 83 height 28
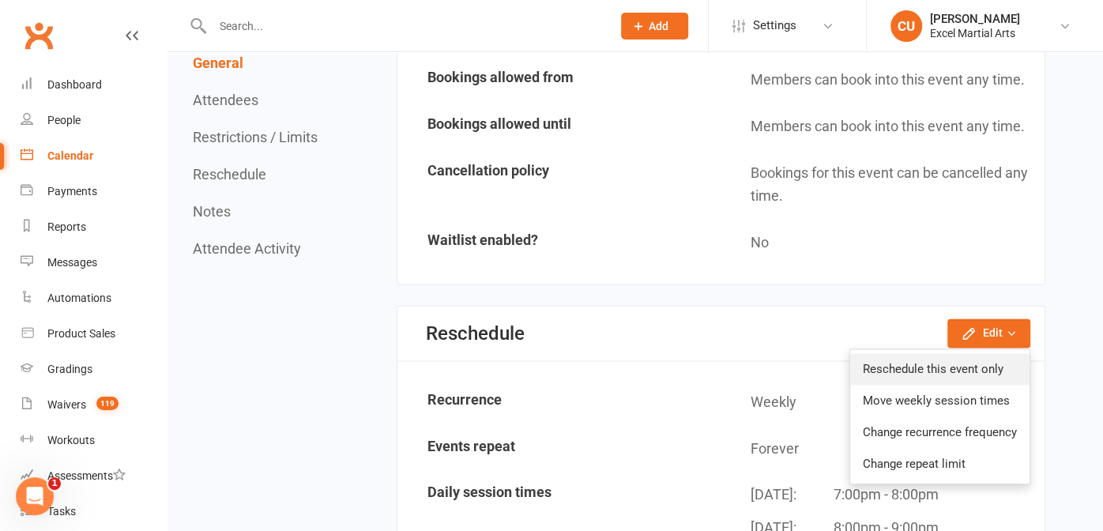
click at [957, 353] on link "Reschedule this event only" at bounding box center [939, 369] width 179 height 32
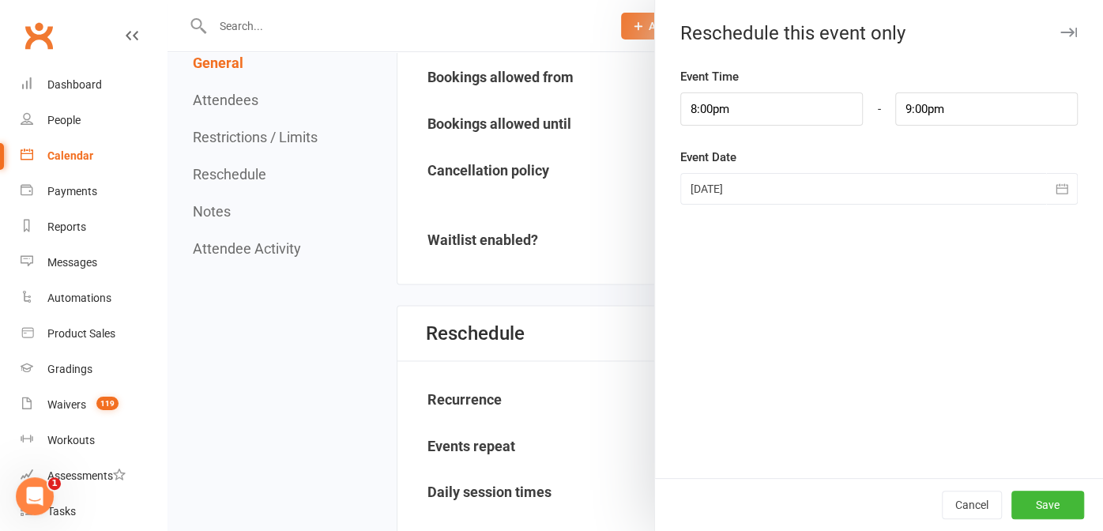
click at [926, 192] on div at bounding box center [878, 189] width 397 height 32
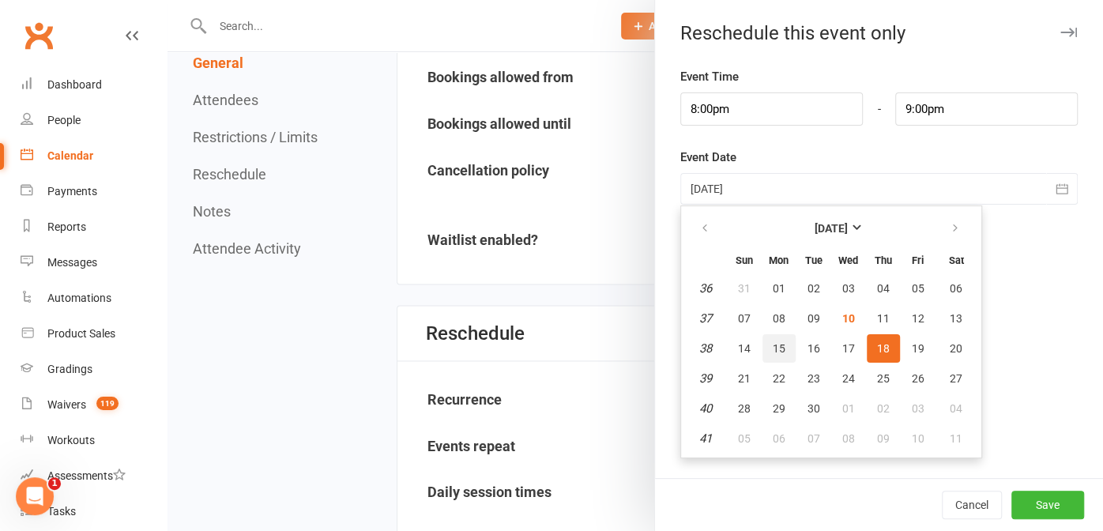
click at [773, 347] on span "15" at bounding box center [779, 348] width 13 height 13
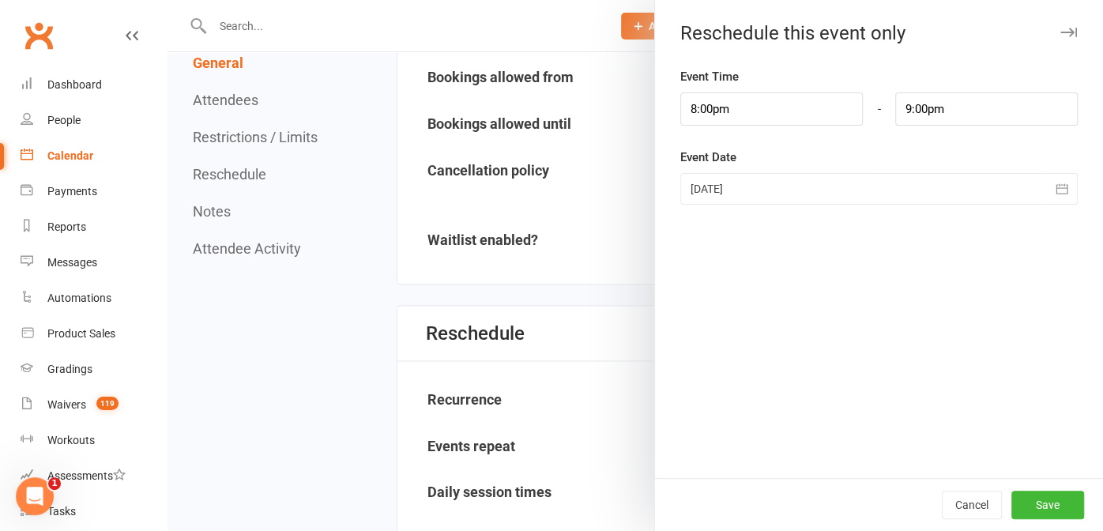
type input "[DATE]"
click at [717, 111] on input "8:00pm" at bounding box center [771, 108] width 182 height 33
type input "7:00pm"
type input "8:00pm"
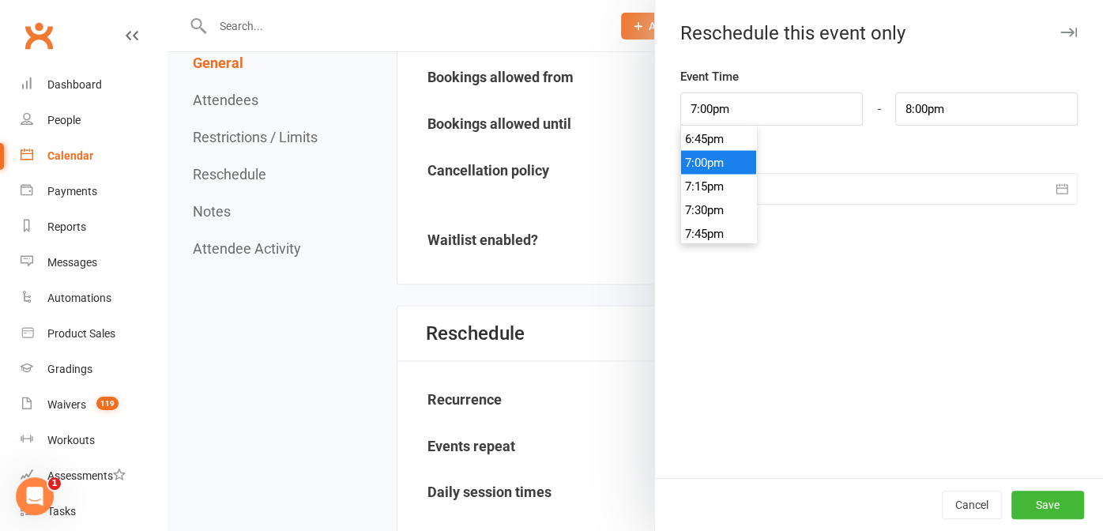
click at [713, 157] on li "7:00pm" at bounding box center [719, 162] width 76 height 24
click at [1027, 502] on button "Save" at bounding box center [1047, 505] width 73 height 28
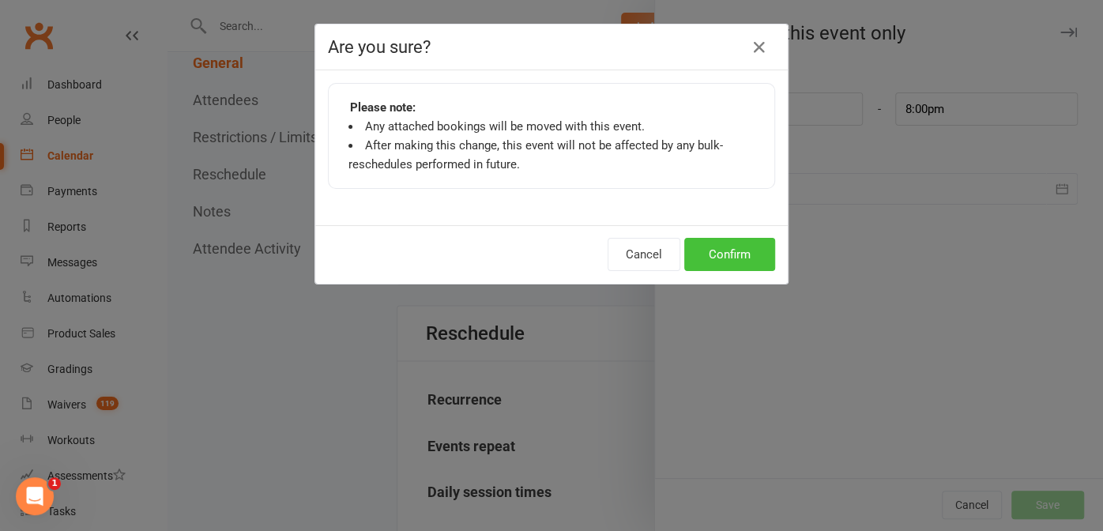
click at [721, 265] on button "Confirm" at bounding box center [729, 254] width 91 height 33
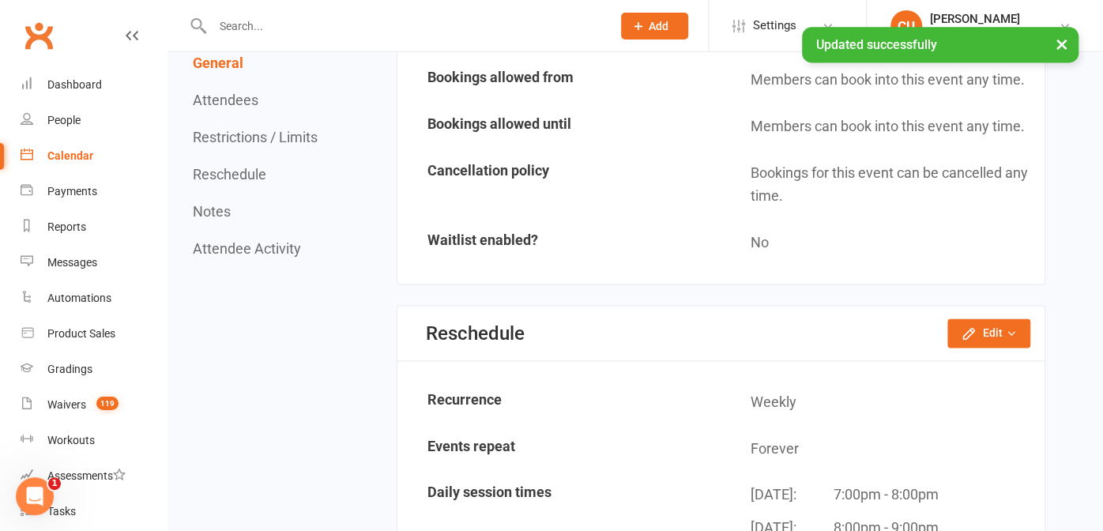
click at [90, 153] on div "Calendar" at bounding box center [70, 155] width 46 height 13
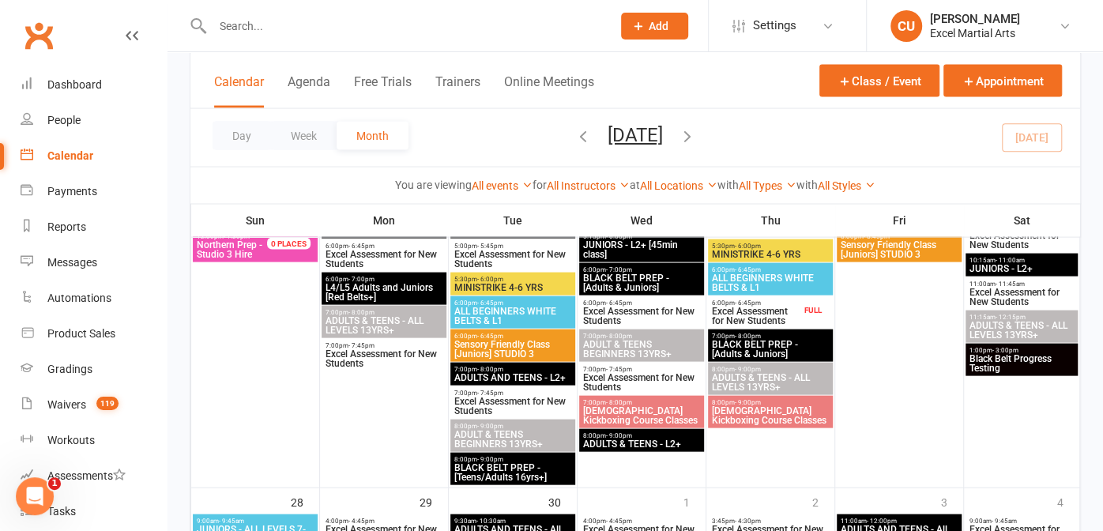
scroll to position [1842, 0]
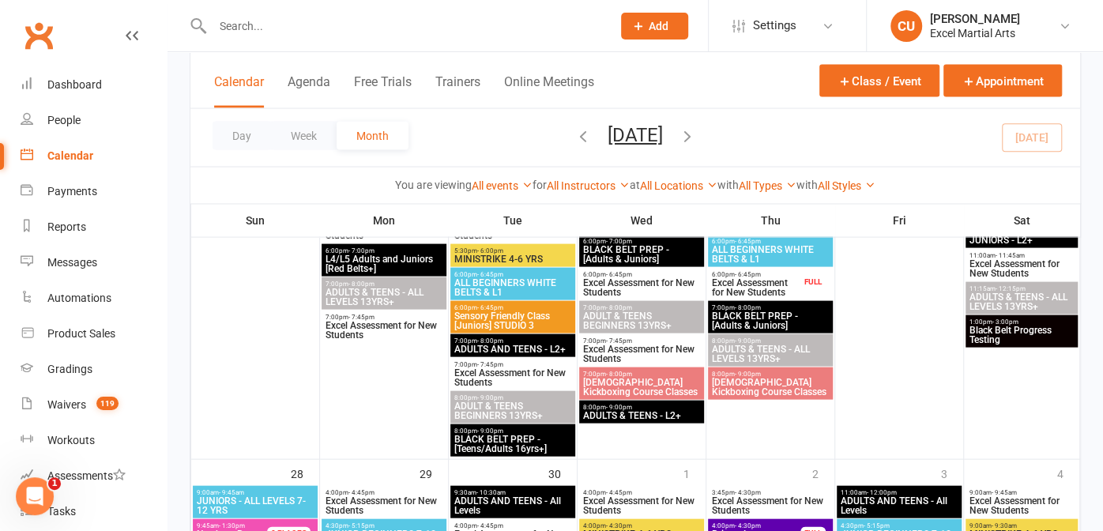
click at [744, 396] on span "[DEMOGRAPHIC_DATA] Kickboxing Course Classes" at bounding box center [770, 387] width 118 height 19
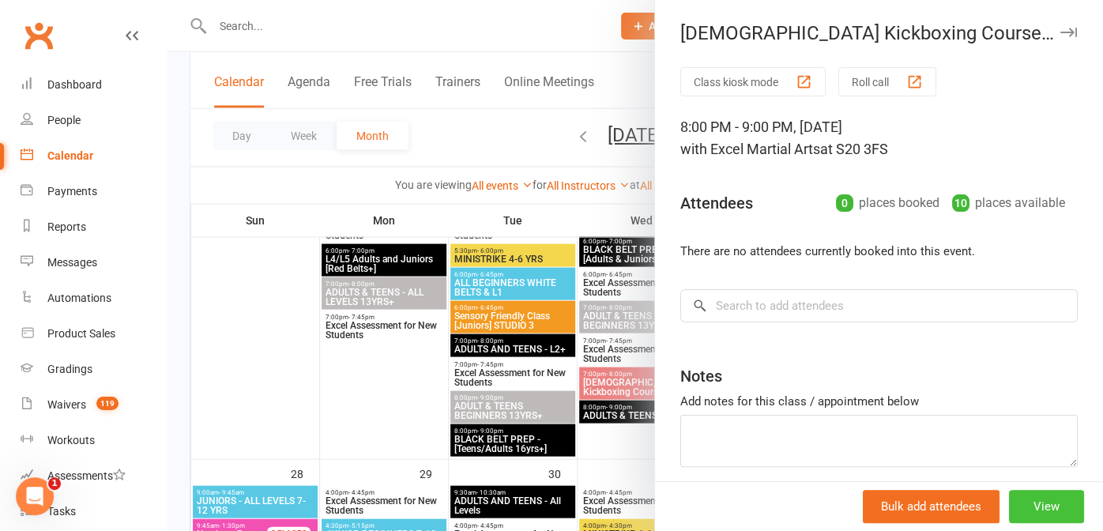
click at [1009, 512] on button "View" at bounding box center [1046, 506] width 75 height 33
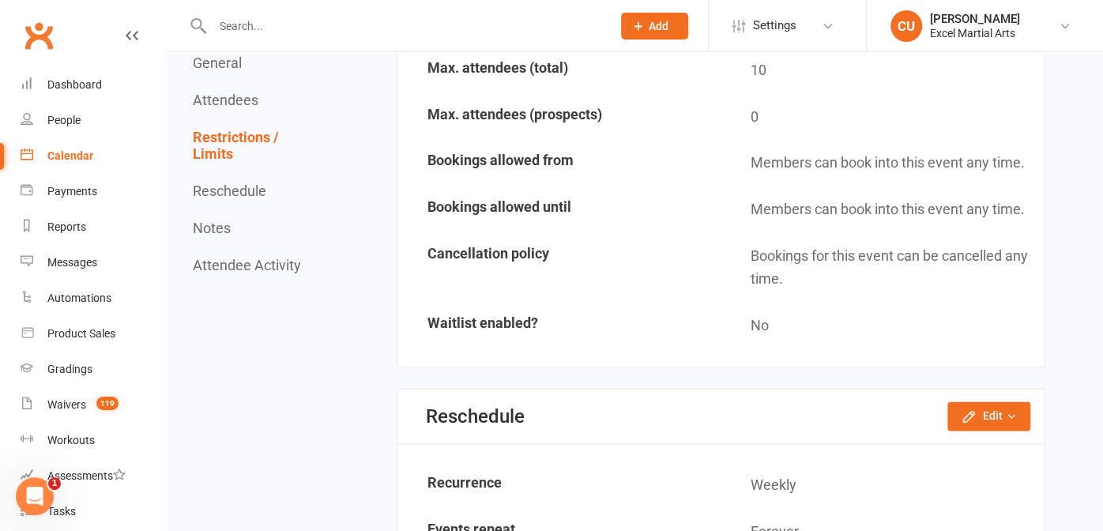
scroll to position [1401, 0]
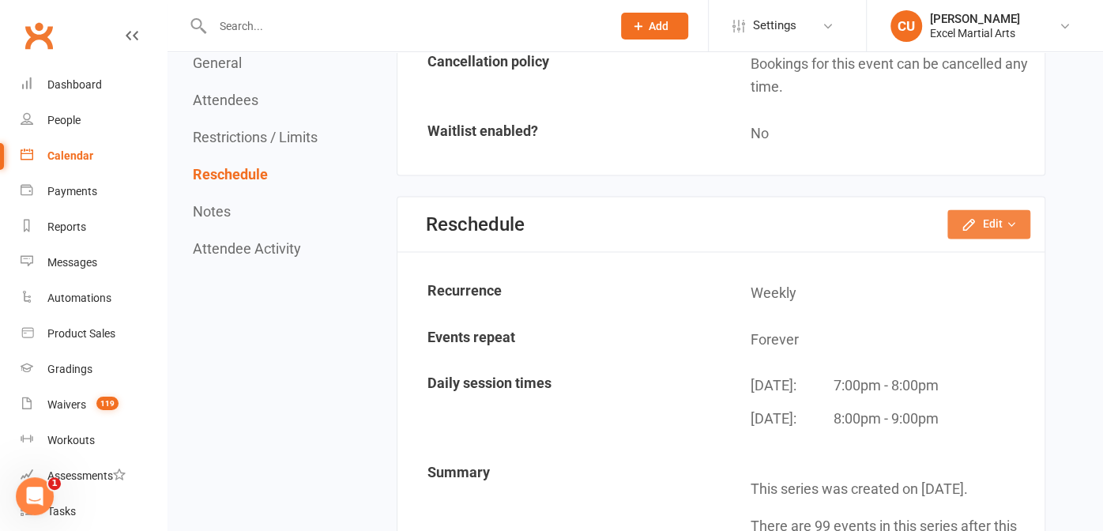
click at [1000, 209] on button "Edit" at bounding box center [988, 223] width 83 height 28
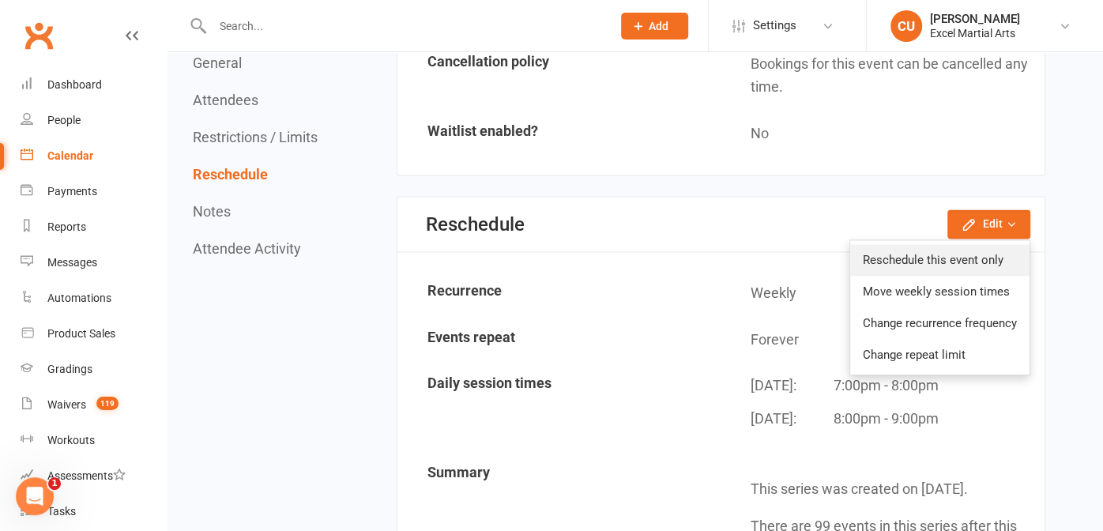
click at [931, 244] on link "Reschedule this event only" at bounding box center [939, 260] width 179 height 32
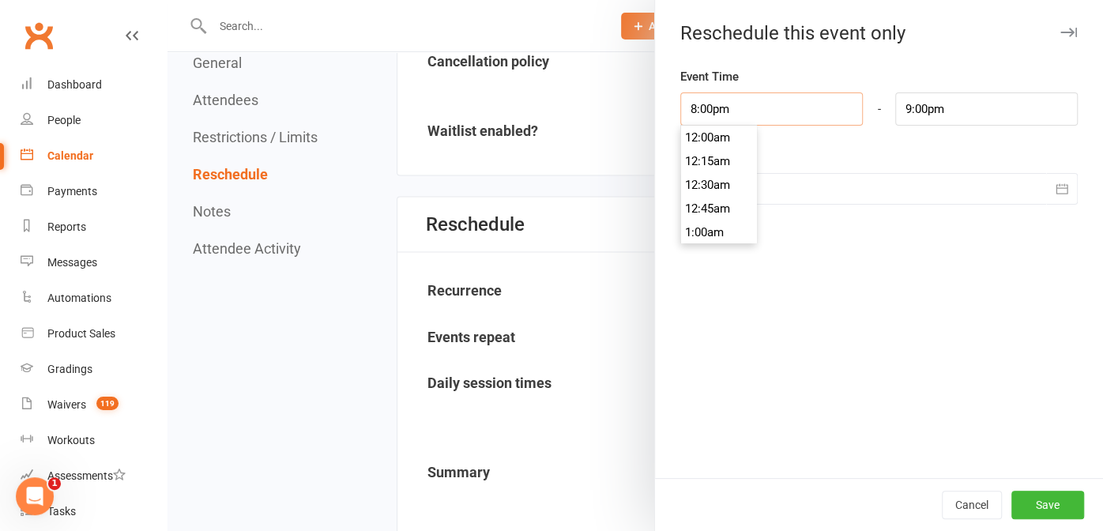
scroll to position [1871, 0]
click at [770, 111] on input "8:00pm" at bounding box center [771, 108] width 182 height 33
type input "7:00pm"
type input "8:00pm"
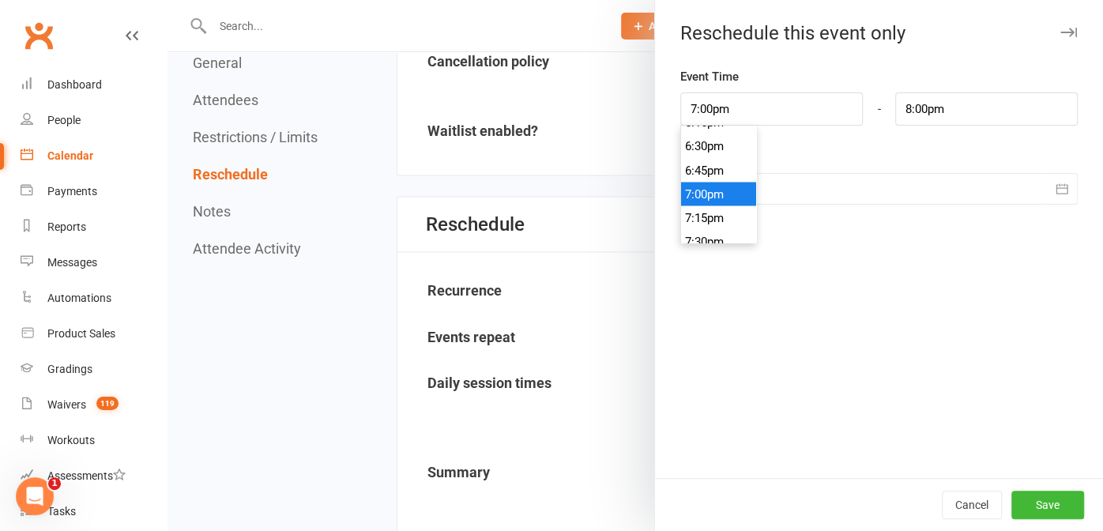
click at [703, 200] on li "7:00pm" at bounding box center [719, 194] width 76 height 24
click at [786, 194] on div at bounding box center [878, 189] width 397 height 32
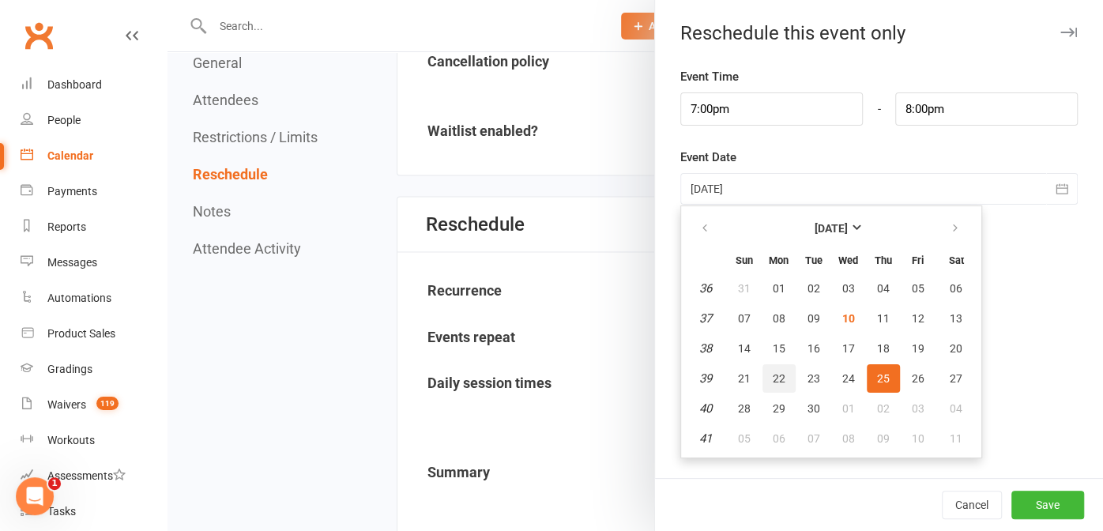
click at [773, 372] on span "22" at bounding box center [779, 378] width 13 height 13
type input "[DATE]"
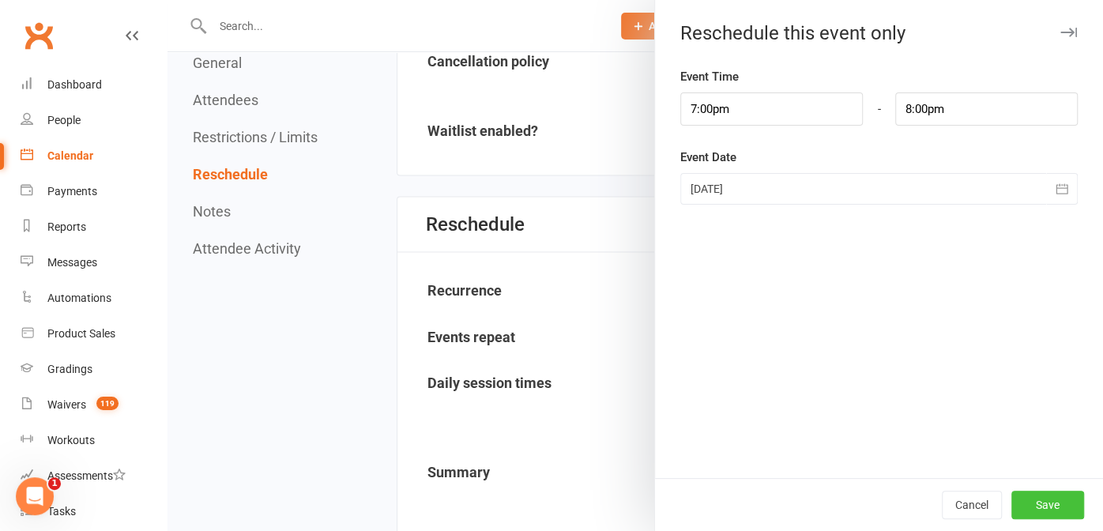
click at [1033, 496] on button "Save" at bounding box center [1047, 505] width 73 height 28
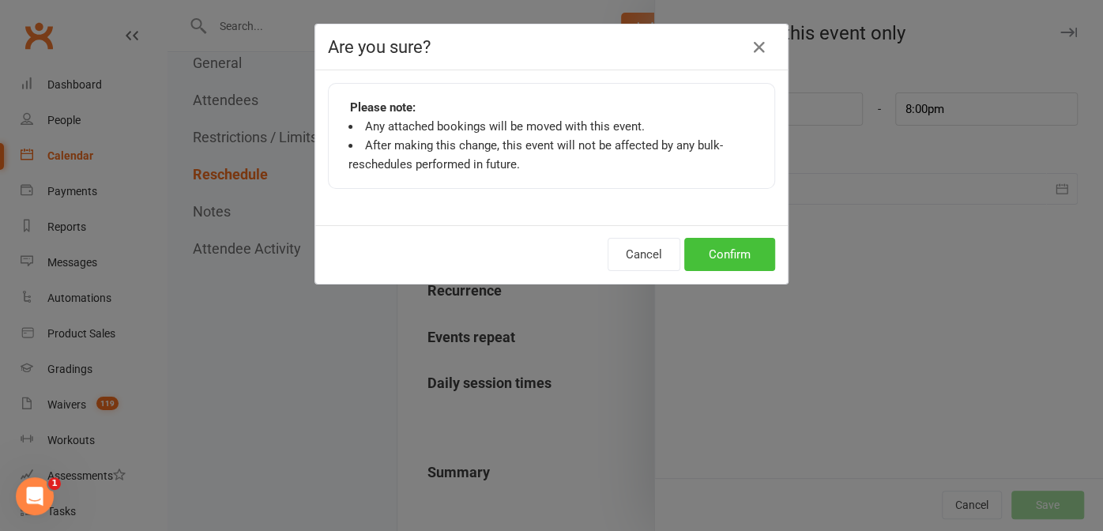
click at [711, 265] on button "Confirm" at bounding box center [729, 254] width 91 height 33
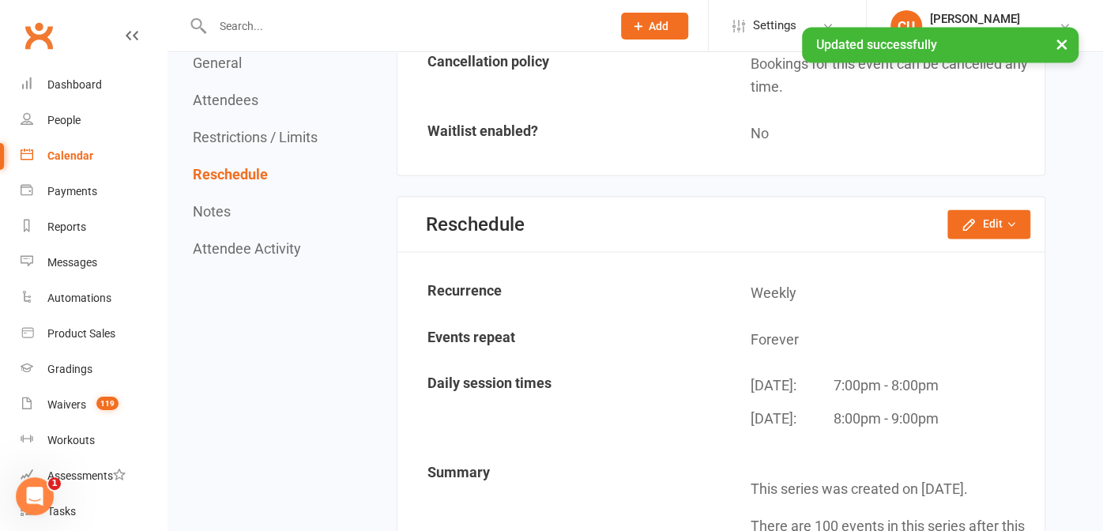
click at [74, 152] on div "Calendar" at bounding box center [70, 155] width 46 height 13
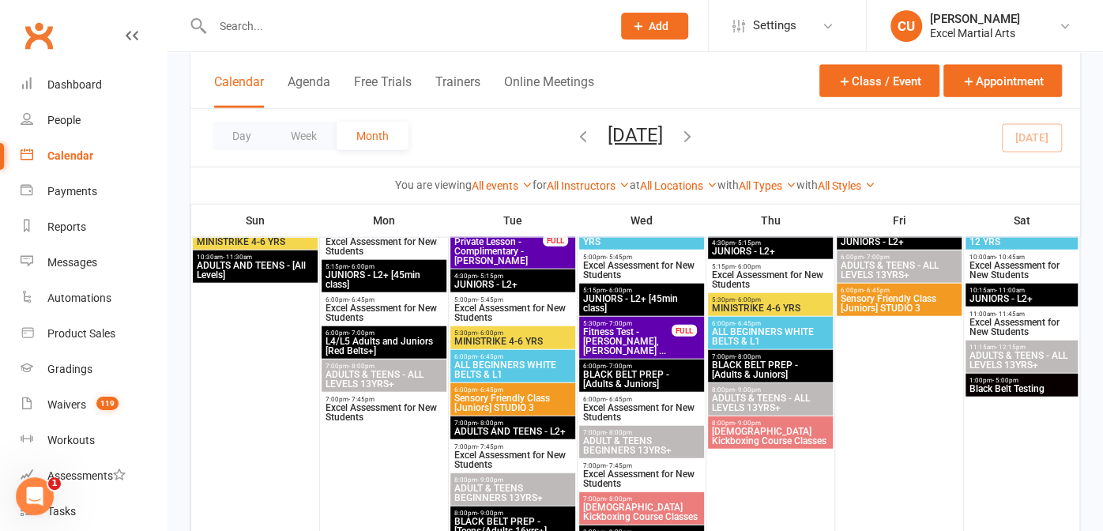
scroll to position [2176, 0]
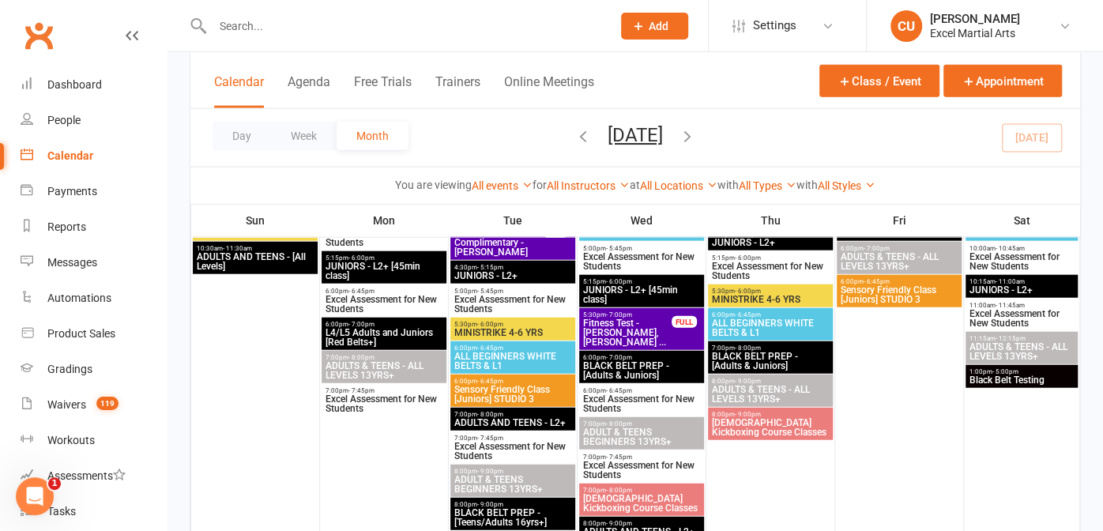
click at [740, 418] on span "[DEMOGRAPHIC_DATA] Kickboxing Course Classes" at bounding box center [770, 427] width 118 height 19
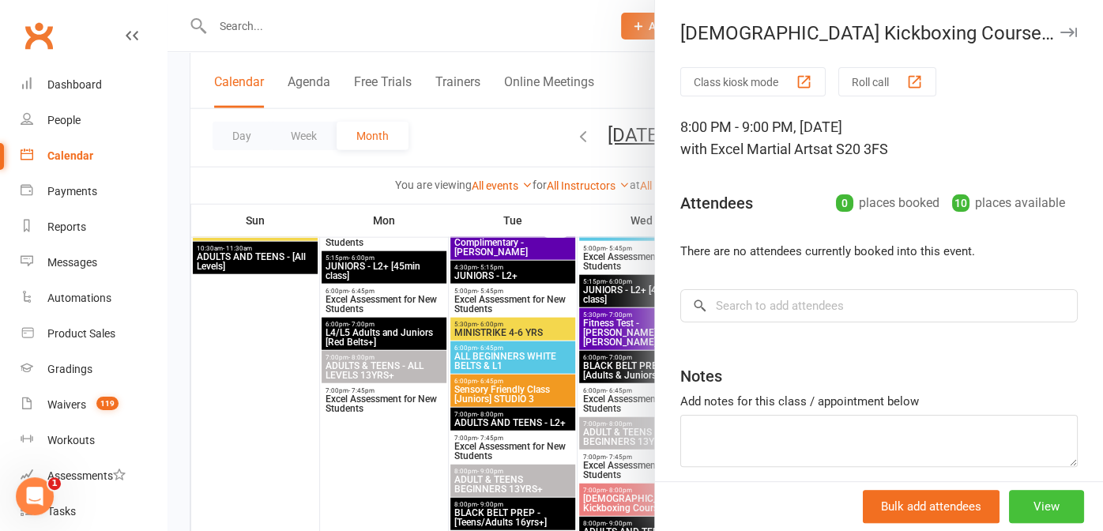
click at [1029, 505] on button "View" at bounding box center [1046, 506] width 75 height 33
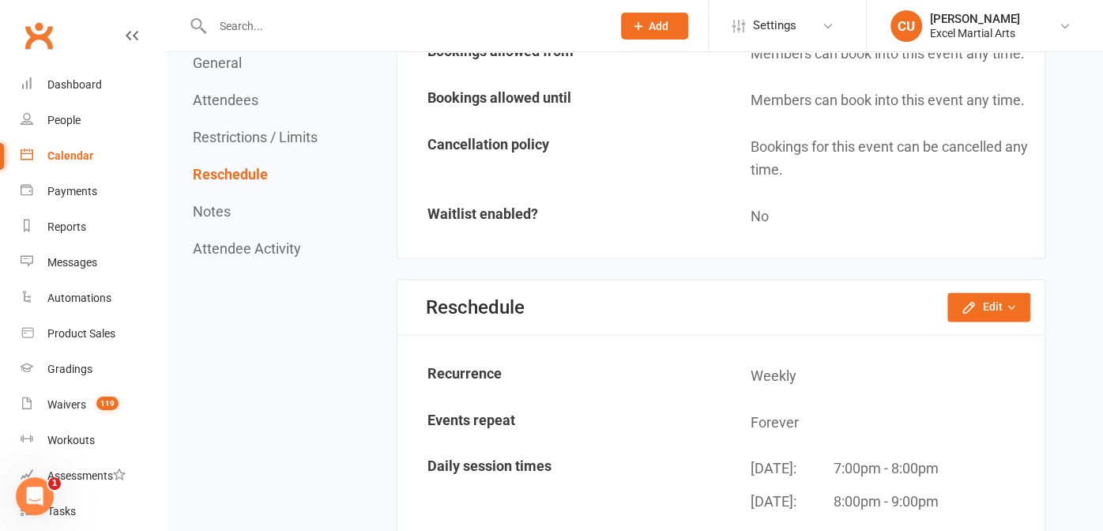
scroll to position [1314, 0]
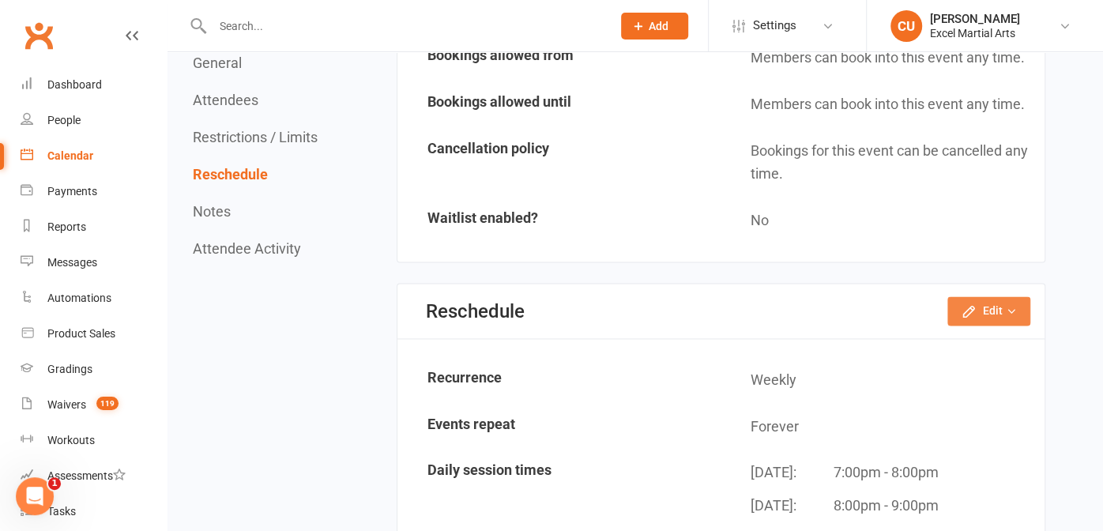
click at [975, 303] on icon "button" at bounding box center [969, 311] width 16 height 16
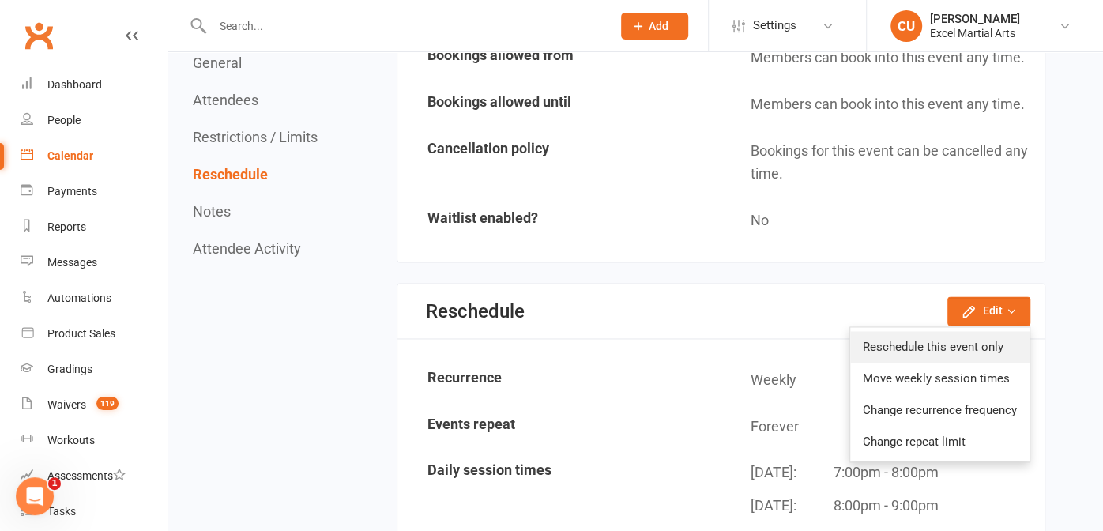
click at [931, 331] on link "Reschedule this event only" at bounding box center [939, 347] width 179 height 32
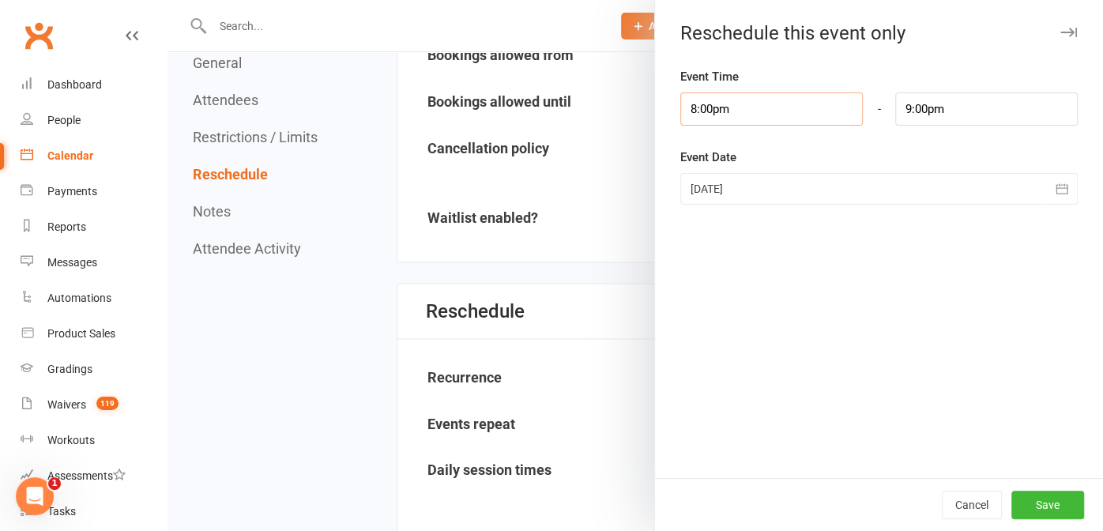
click at [730, 111] on input "8:00pm" at bounding box center [771, 108] width 182 height 33
type input "7:00pm"
type input "8:00pm"
click at [709, 162] on li "7:00pm" at bounding box center [719, 162] width 76 height 24
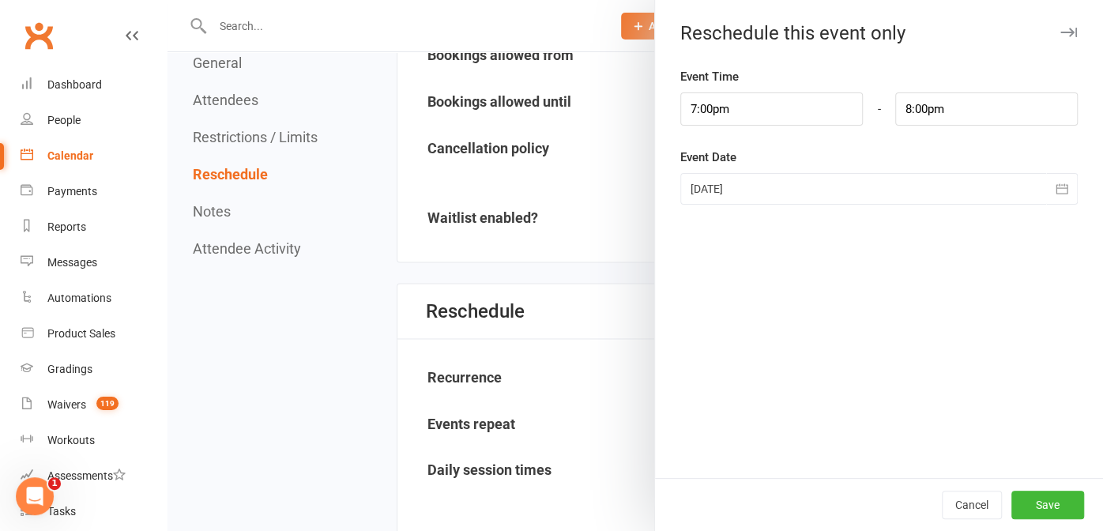
click at [772, 192] on div at bounding box center [878, 189] width 397 height 32
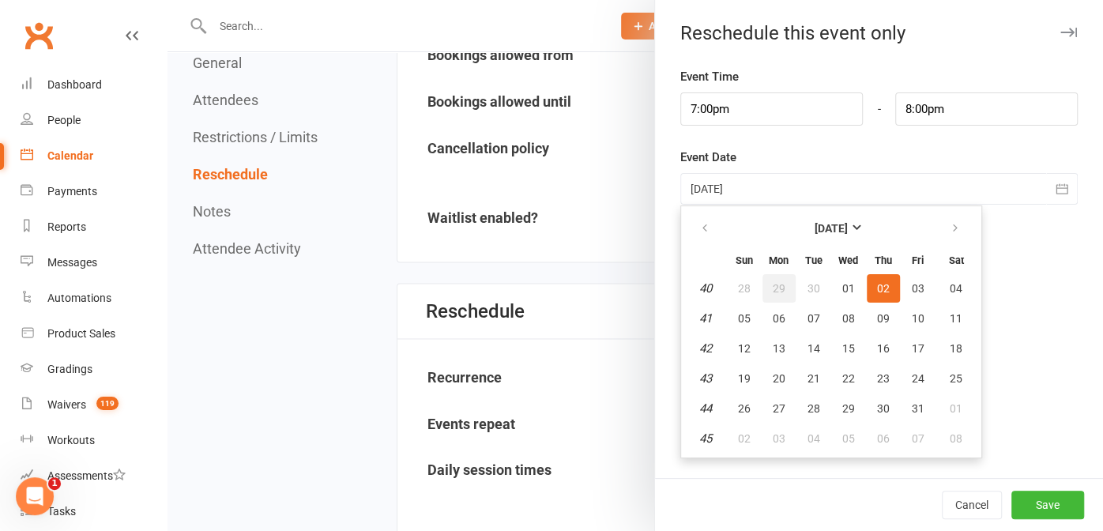
click at [773, 288] on span "29" at bounding box center [779, 288] width 13 height 13
type input "[DATE]"
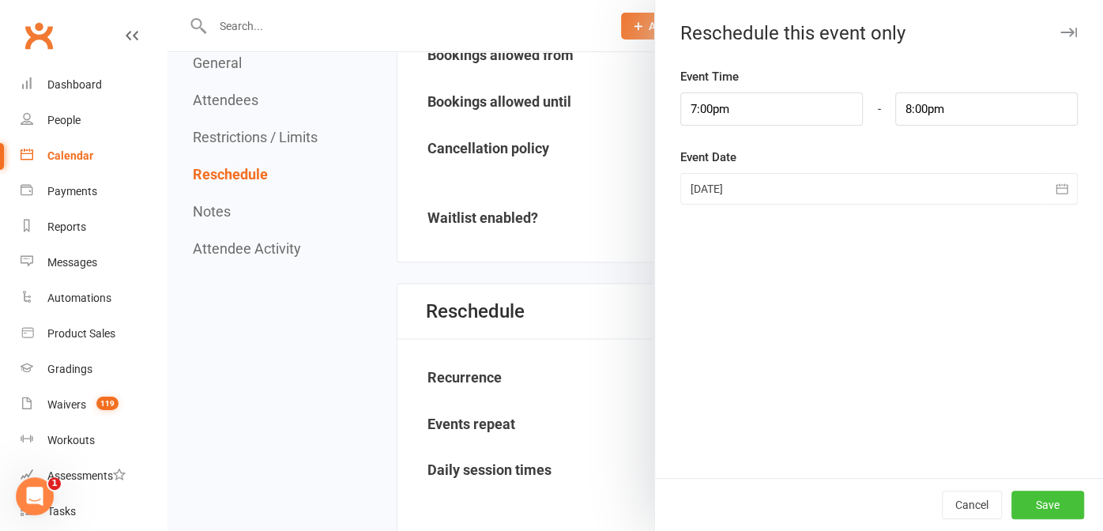
click at [1032, 502] on button "Save" at bounding box center [1047, 505] width 73 height 28
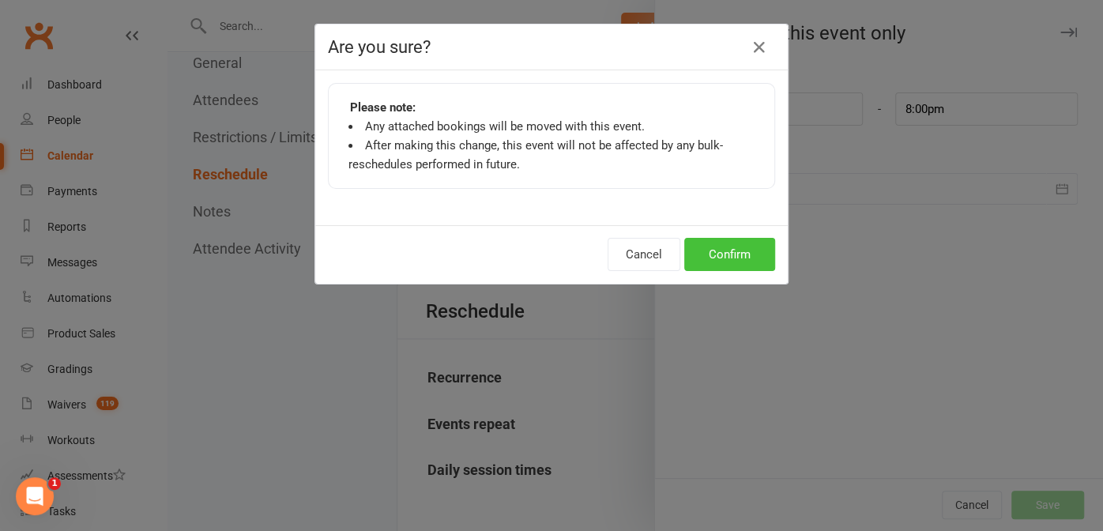
click at [721, 265] on button "Confirm" at bounding box center [729, 254] width 91 height 33
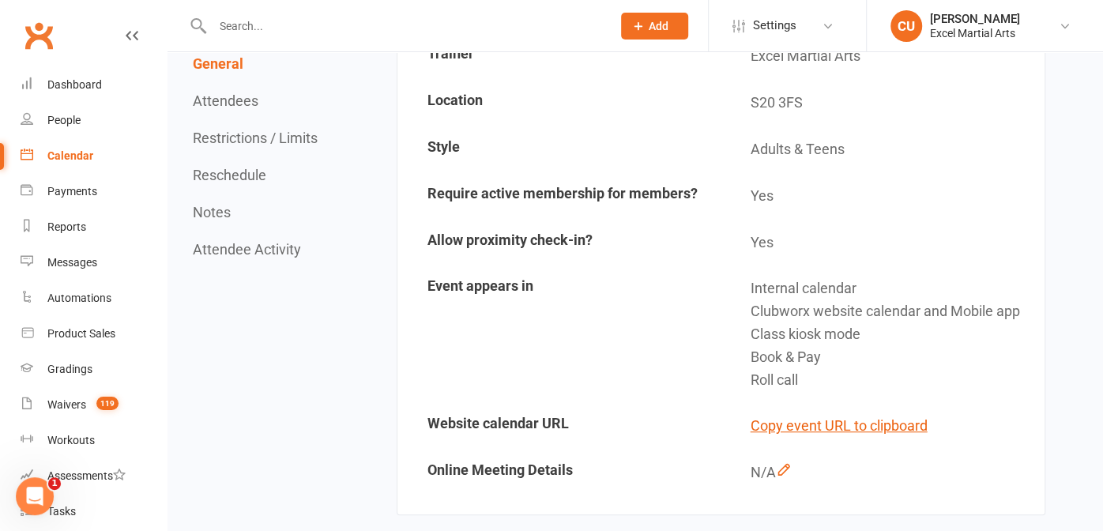
scroll to position [0, 0]
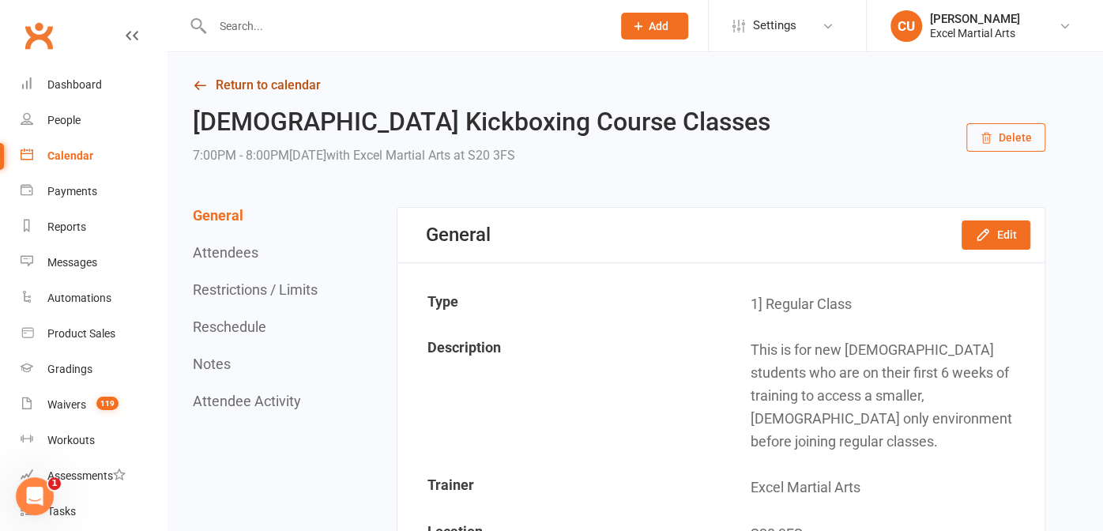
click at [247, 88] on link "Return to calendar" at bounding box center [619, 85] width 852 height 22
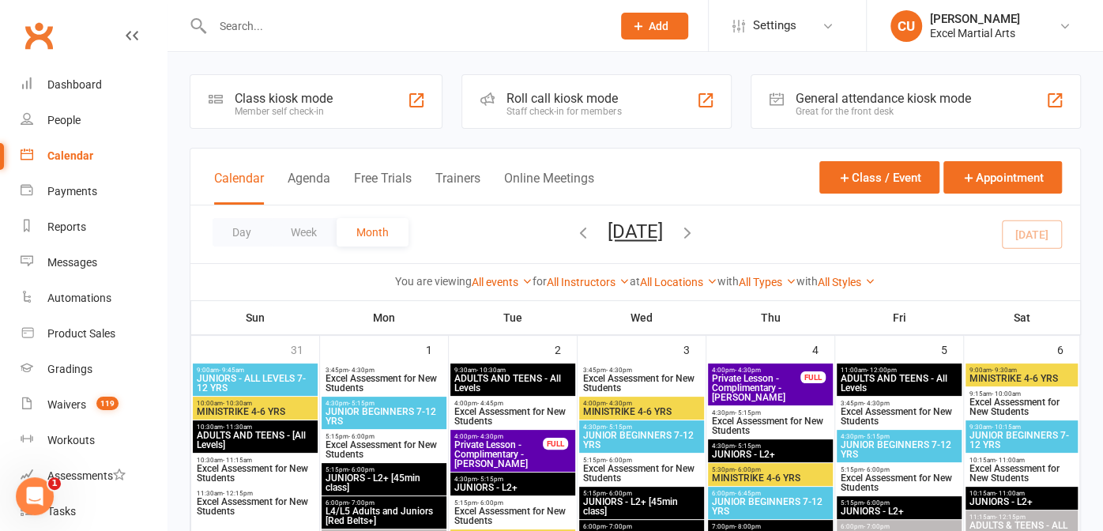
click at [413, 28] on input "text" at bounding box center [404, 26] width 393 height 22
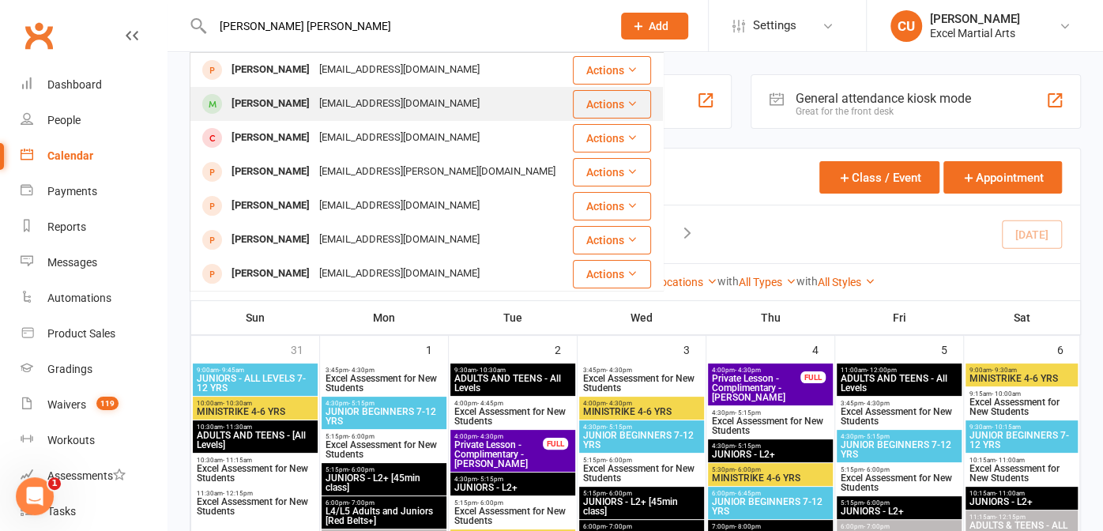
type input "[PERSON_NAME] [PERSON_NAME]"
click at [273, 98] on div "[PERSON_NAME]" at bounding box center [271, 103] width 88 height 23
